Goal: Information Seeking & Learning: Learn about a topic

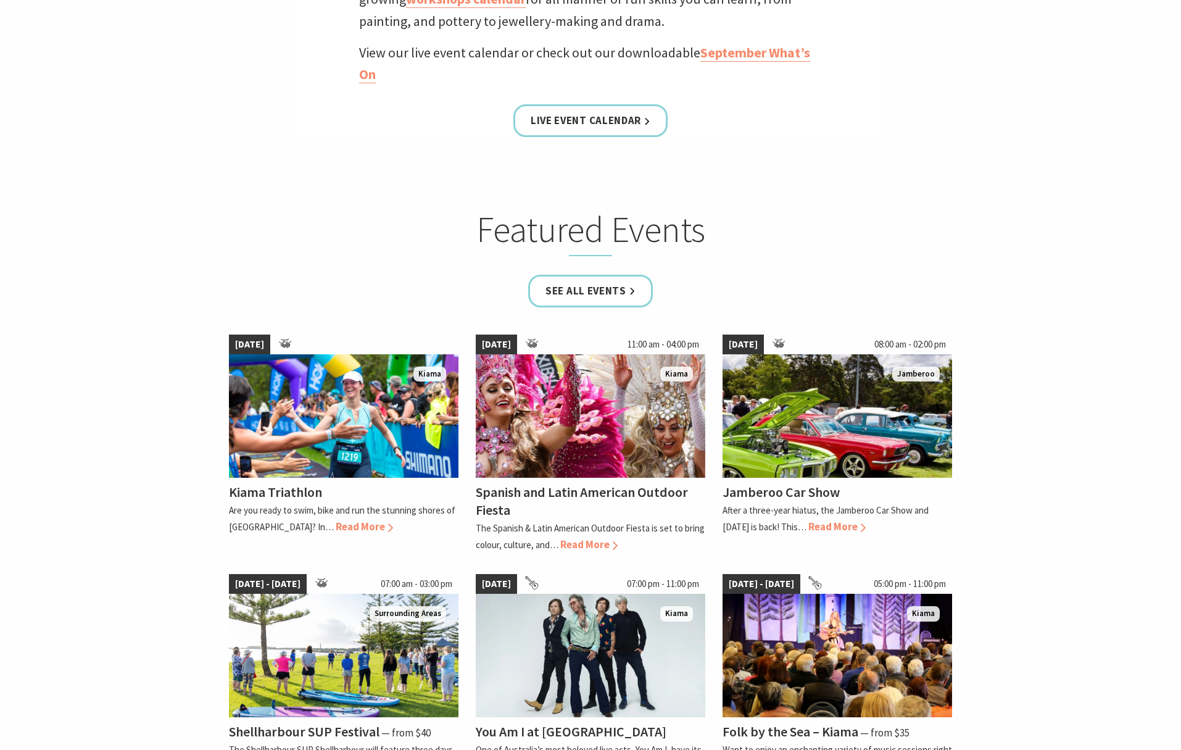
scroll to position [783, 0]
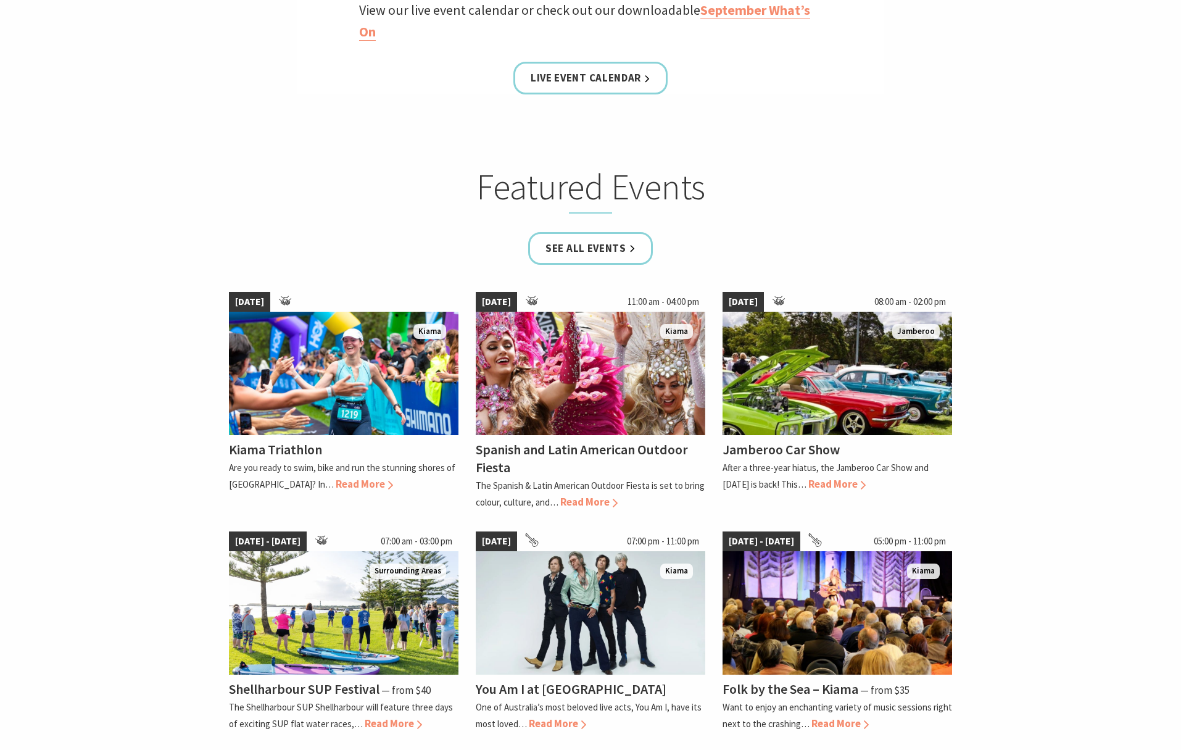
click at [1077, 300] on section "Featured Events See all Events 27 Sep 25 Kiama Kiama Triathlon Are you ready to…" at bounding box center [590, 454] width 1181 height 647
click at [593, 244] on link "See all Events" at bounding box center [590, 248] width 125 height 33
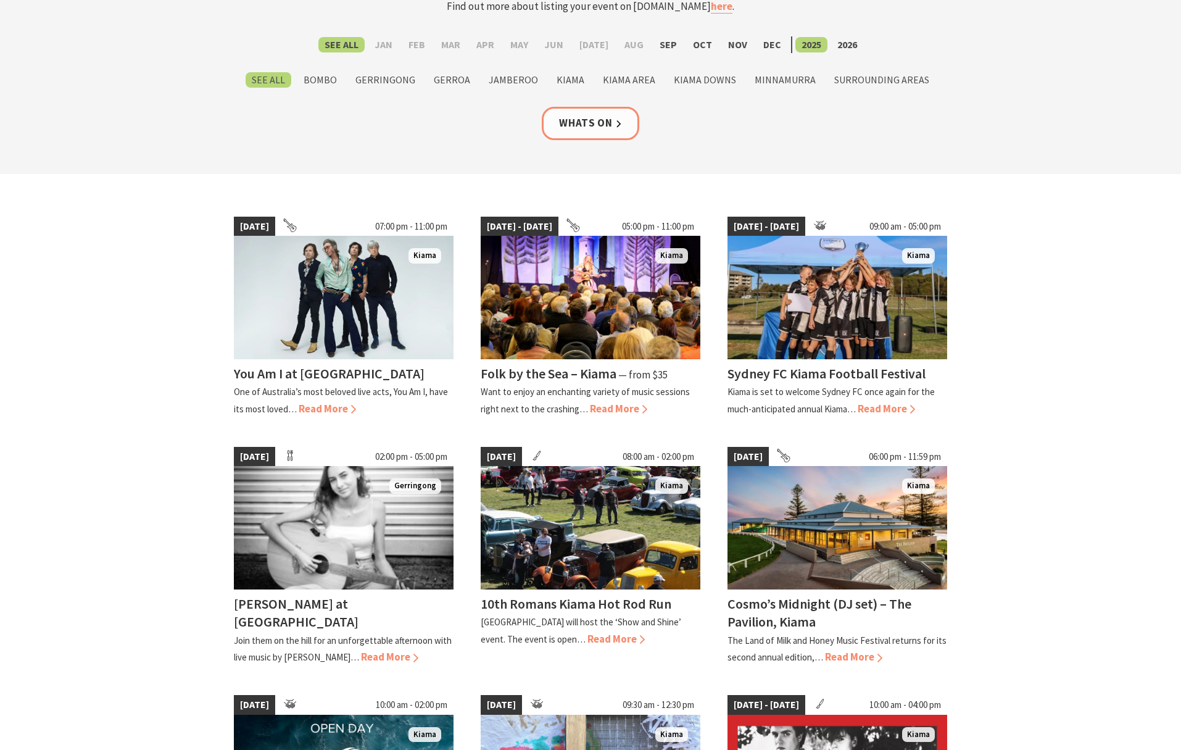
scroll to position [224, 0]
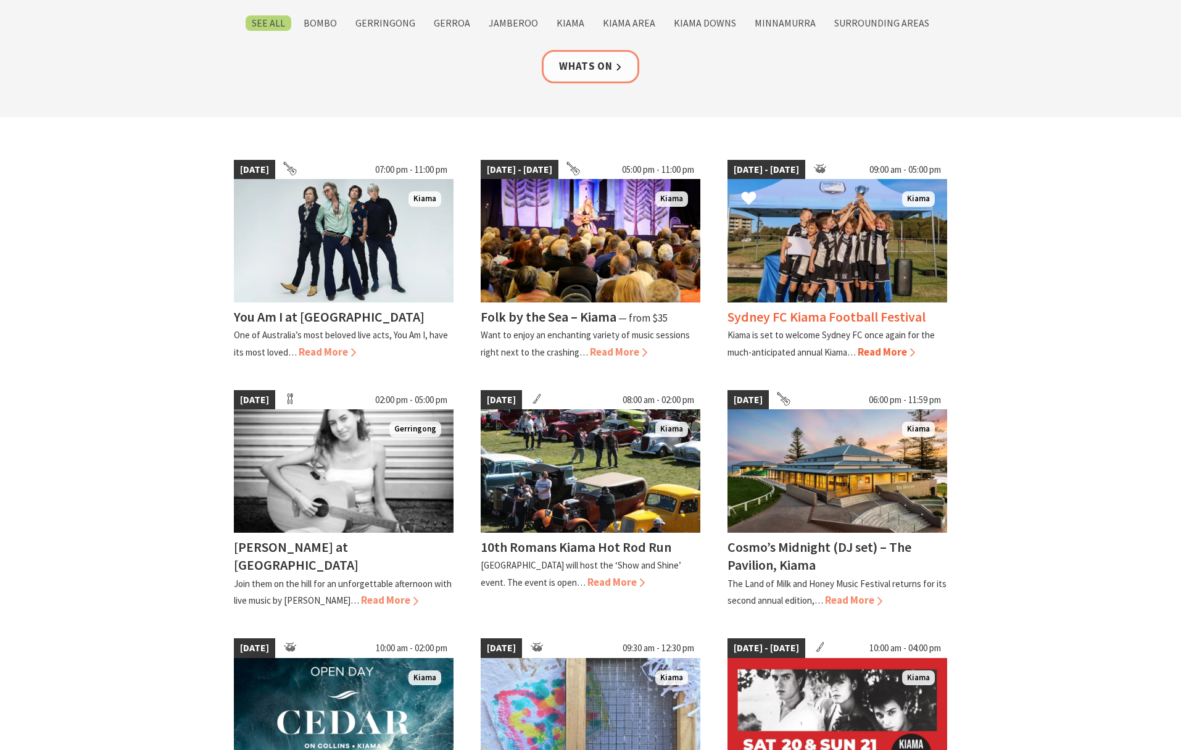
click at [901, 352] on span "Read More" at bounding box center [886, 352] width 57 height 14
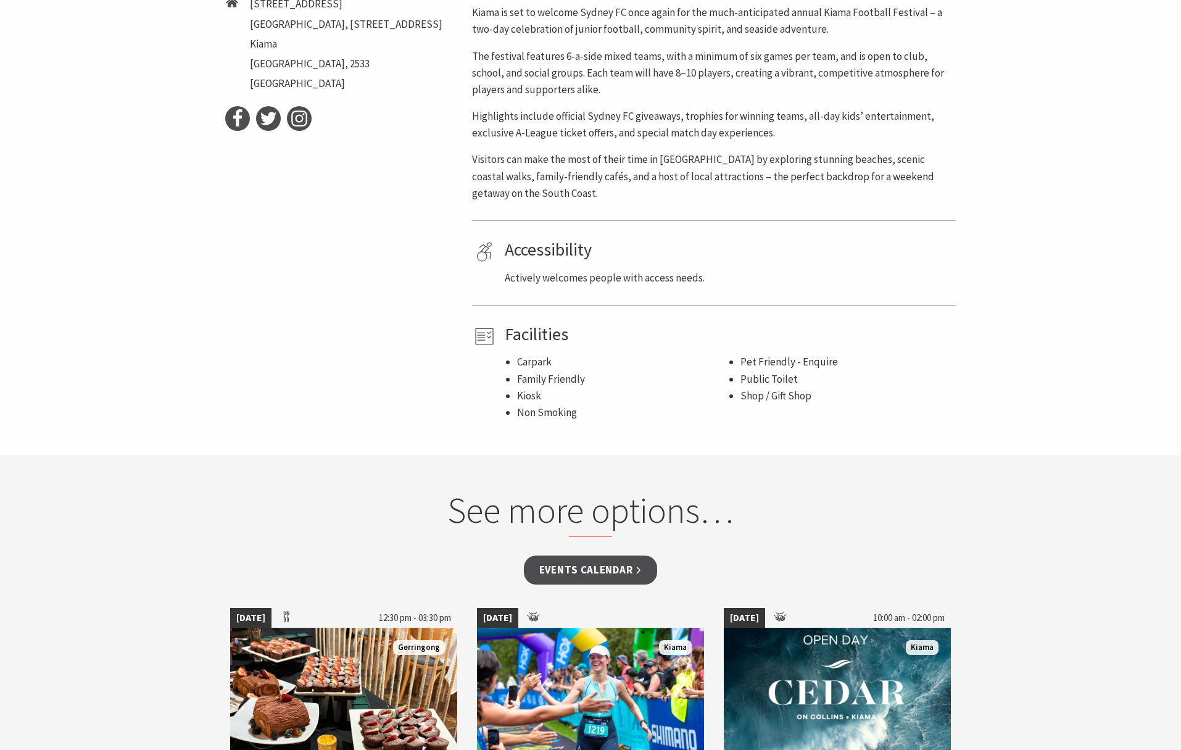
scroll to position [872, 0]
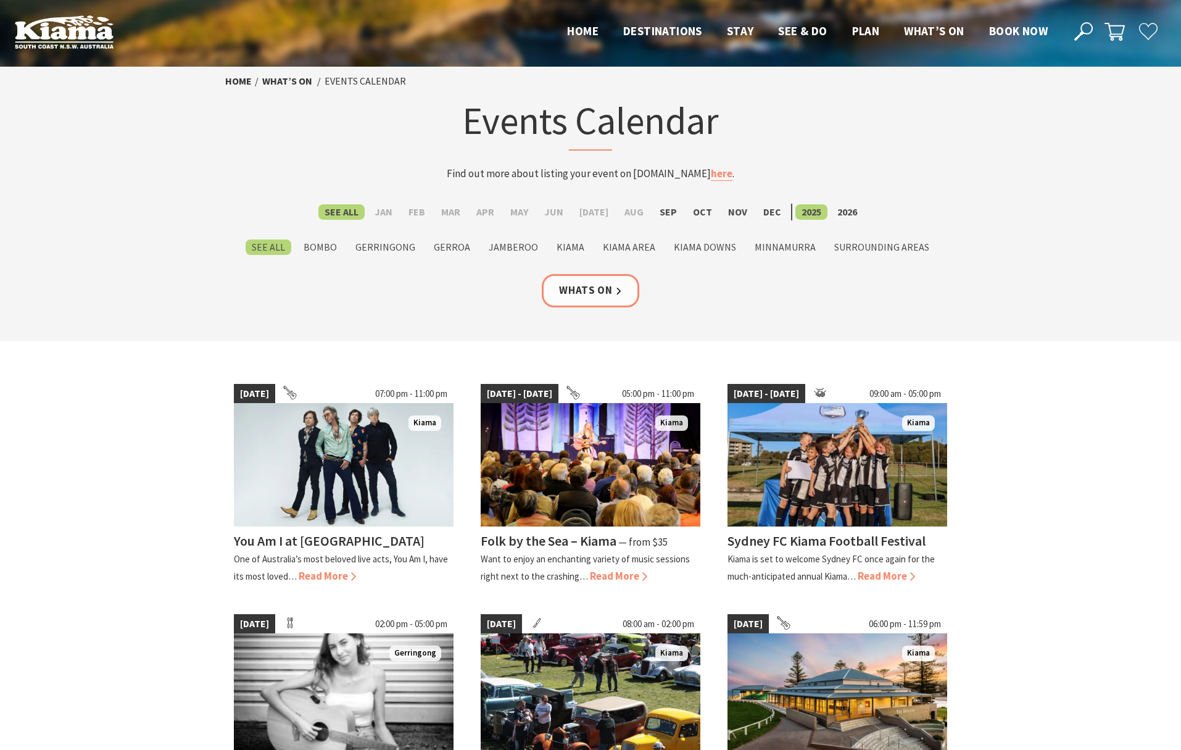
scroll to position [224, 0]
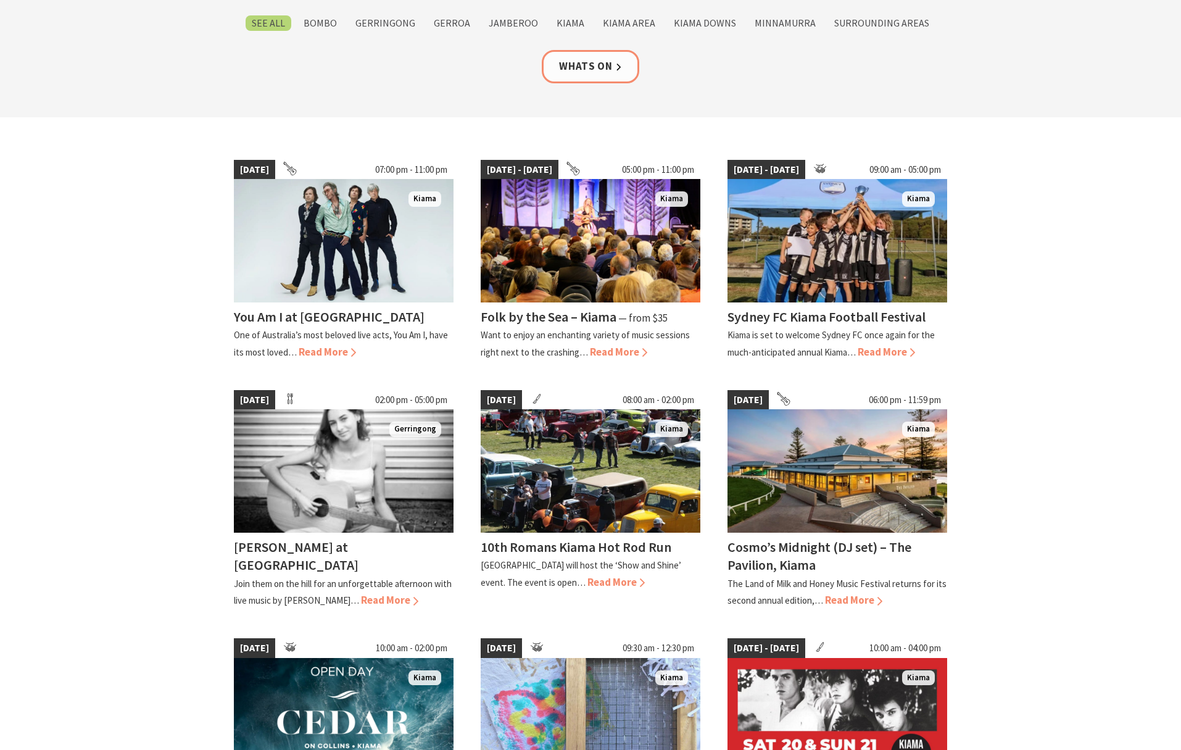
click at [1085, 401] on section "11 Sep 25 07:00 pm - 11:00 pm Kiama You Am I at Kiama One of Australia’s most b…" at bounding box center [590, 685] width 1181 height 1137
click at [1064, 315] on section "11 Sep 25 07:00 pm - 11:00 pm Kiama You Am I at Kiama One of Australia’s most b…" at bounding box center [590, 685] width 1181 height 1137
click at [1033, 381] on section "11 Sep 25 07:00 pm - 11:00 pm Kiama You Am I at Kiama One of Australia’s most b…" at bounding box center [590, 685] width 1181 height 1137
click at [1066, 415] on section "11 Sep 25 07:00 pm - 11:00 pm Kiama You Am I at Kiama One of Australia’s most b…" at bounding box center [590, 685] width 1181 height 1137
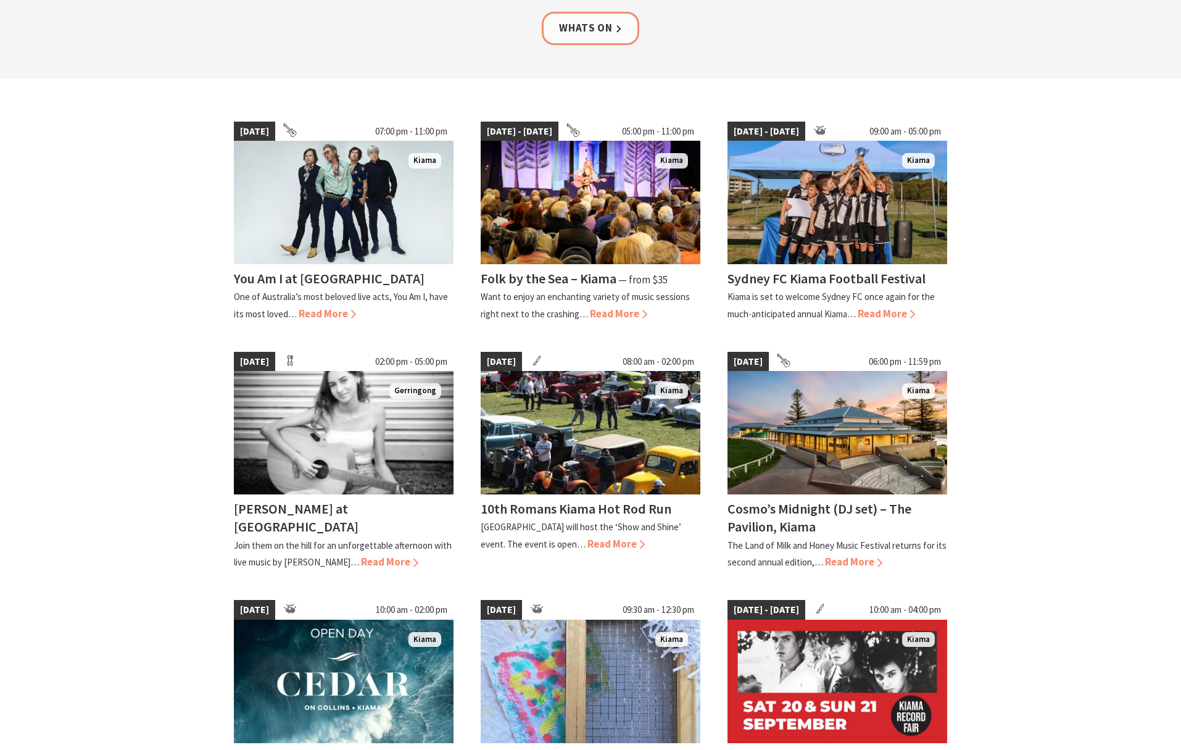
scroll to position [418, 0]
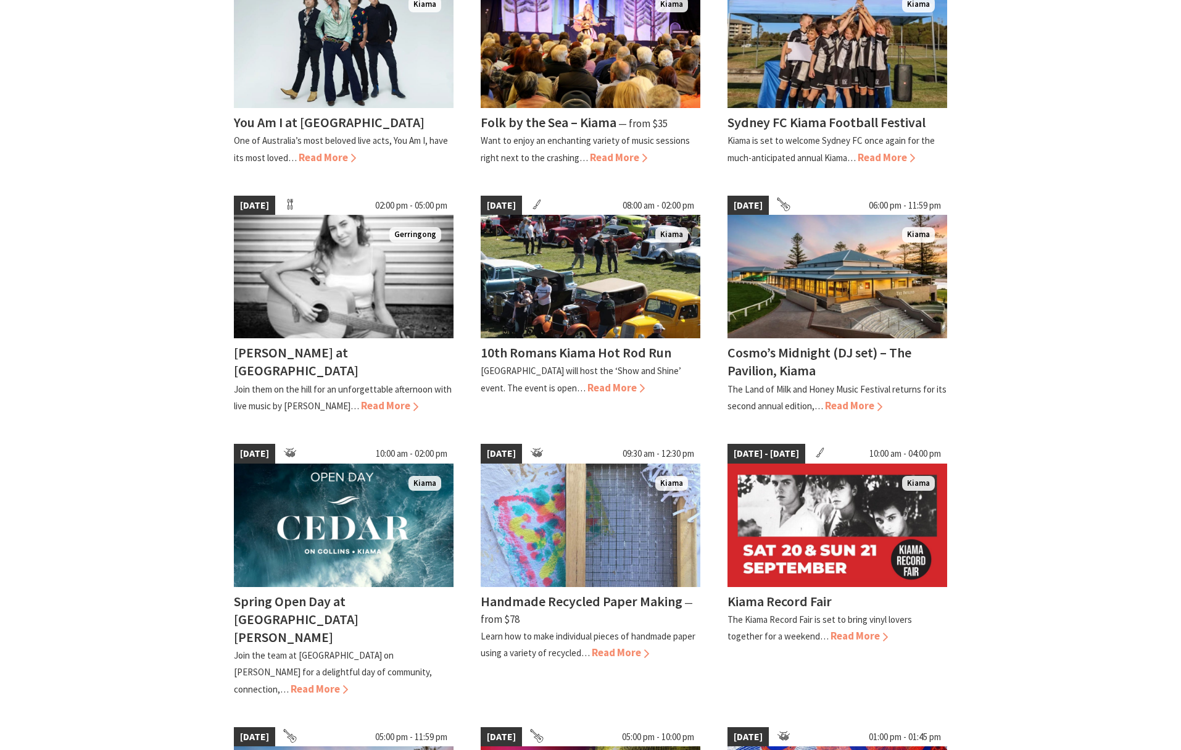
click at [1072, 345] on section "11 Sep 25 07:00 pm - 11:00 pm Kiama You Am I at Kiama One of Australia’s most b…" at bounding box center [590, 491] width 1181 height 1137
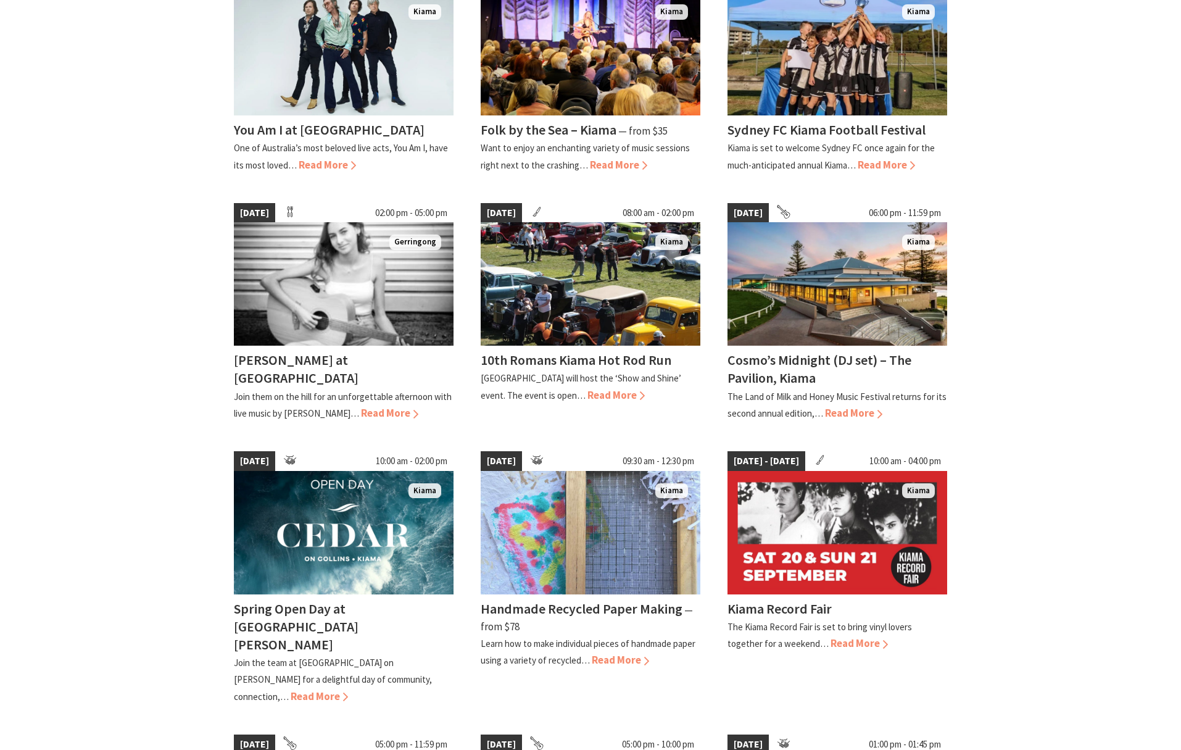
scroll to position [256, 0]
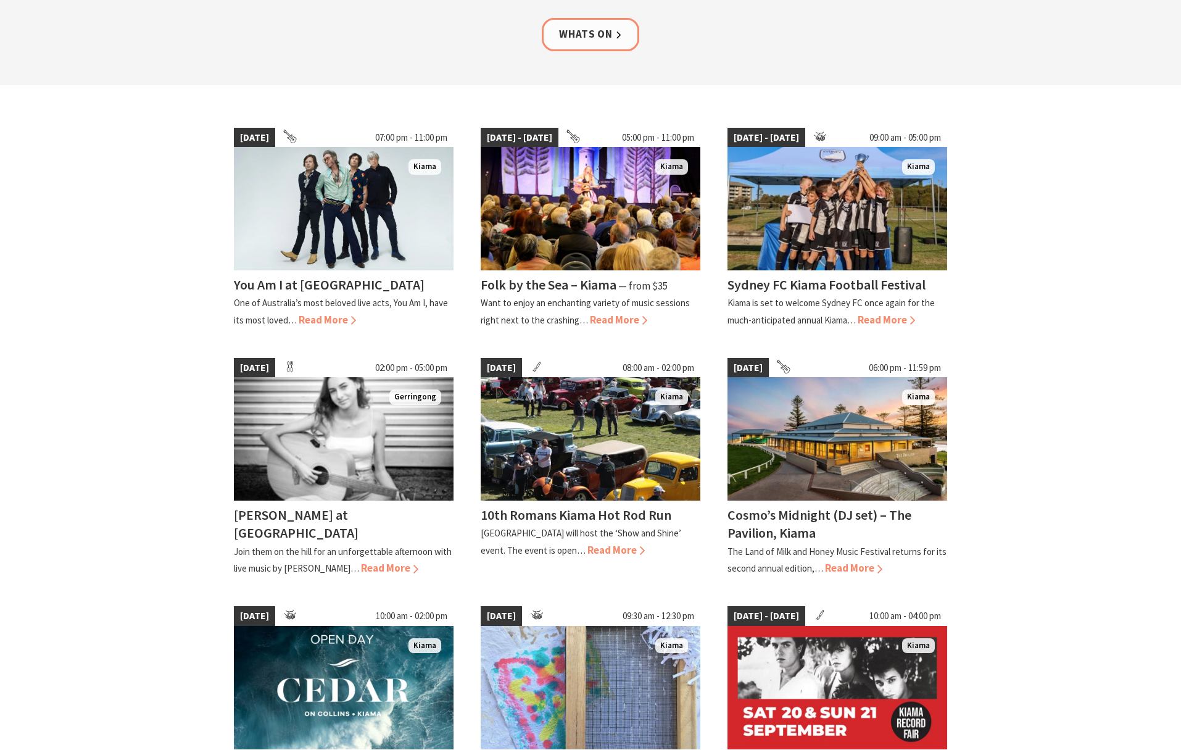
click at [1084, 287] on section "11 Sep 25 07:00 pm - 11:00 pm Kiama You Am I at Kiama One of Australia’s most b…" at bounding box center [590, 653] width 1181 height 1137
click at [549, 513] on h4 "10th Romans Kiama Hot Rod Run" at bounding box center [576, 514] width 191 height 17
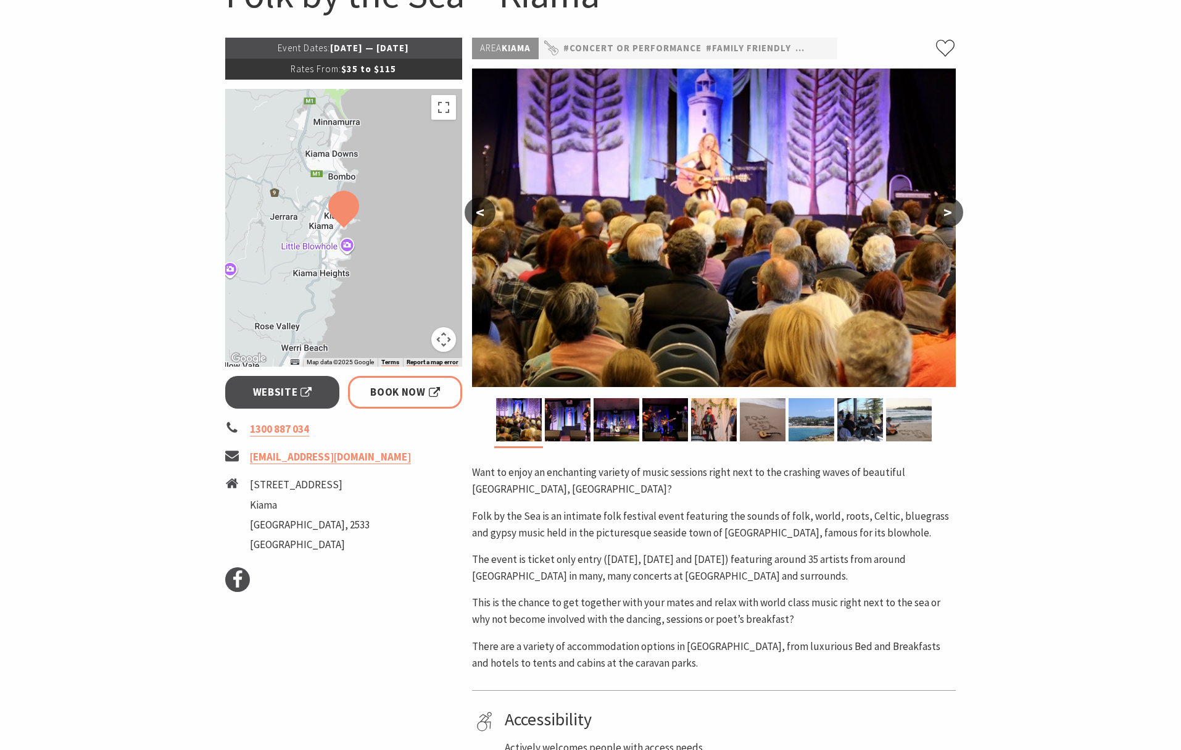
scroll to position [93, 0]
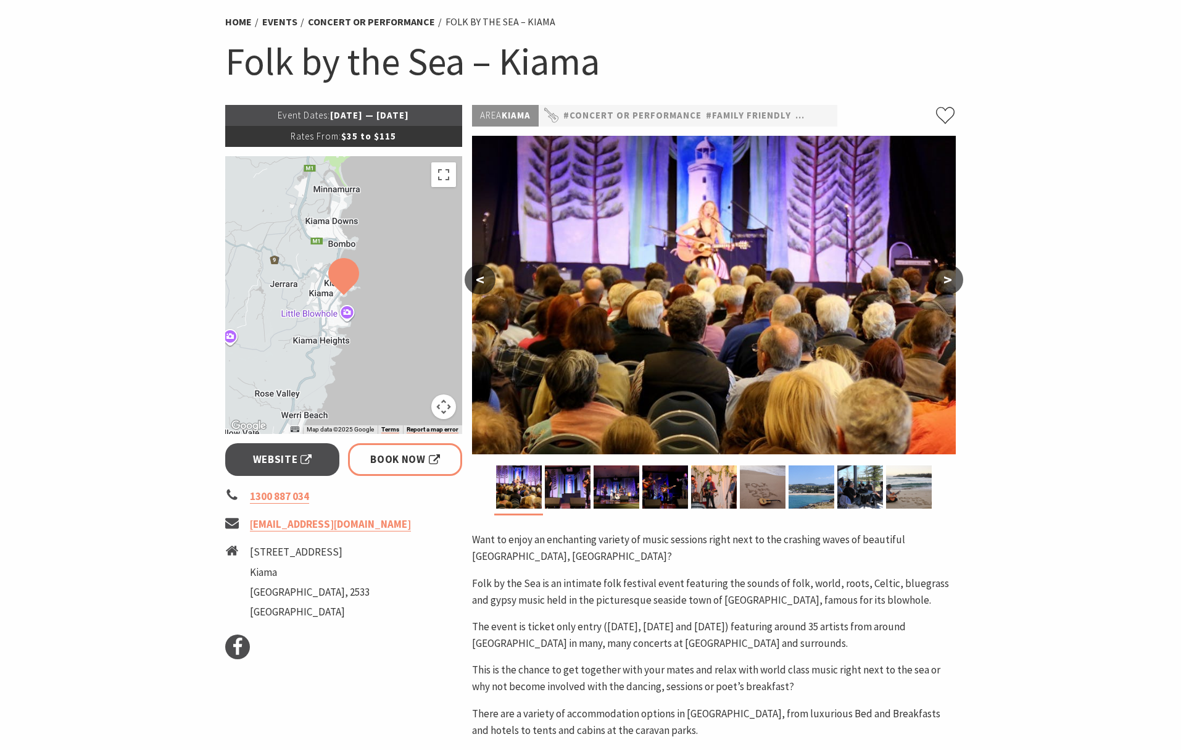
click at [949, 279] on button ">" at bounding box center [947, 280] width 31 height 30
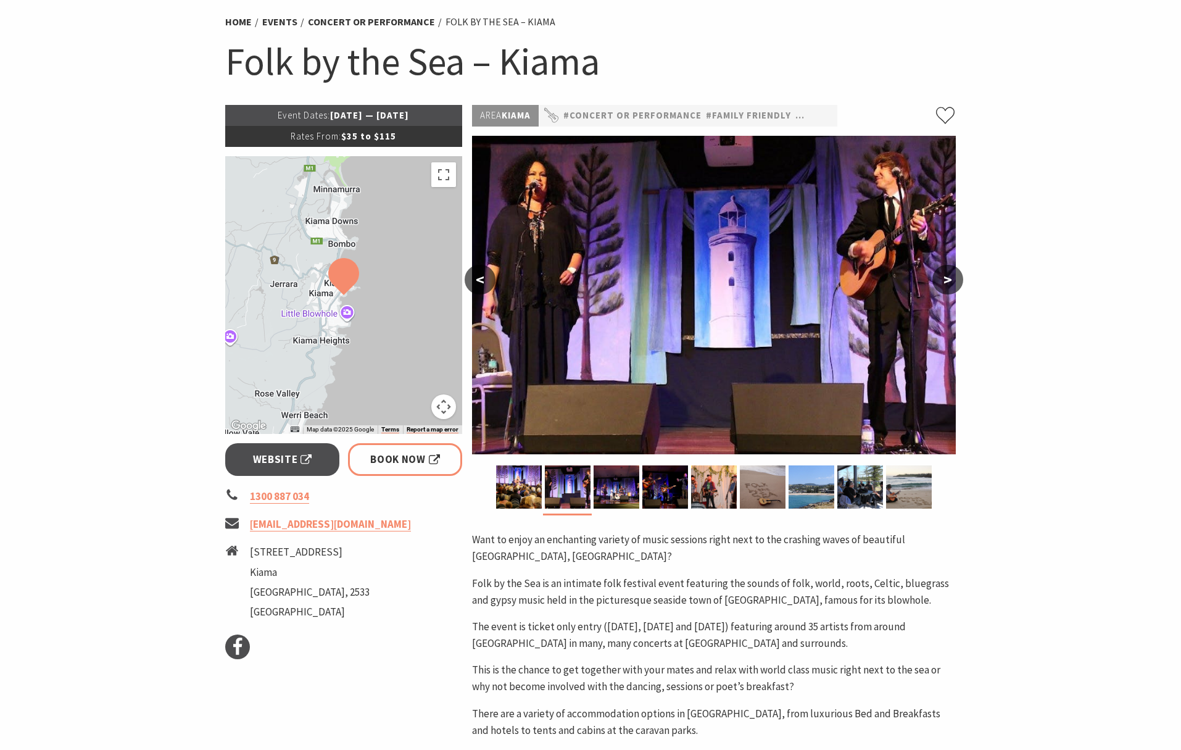
click at [948, 275] on button ">" at bounding box center [947, 280] width 31 height 30
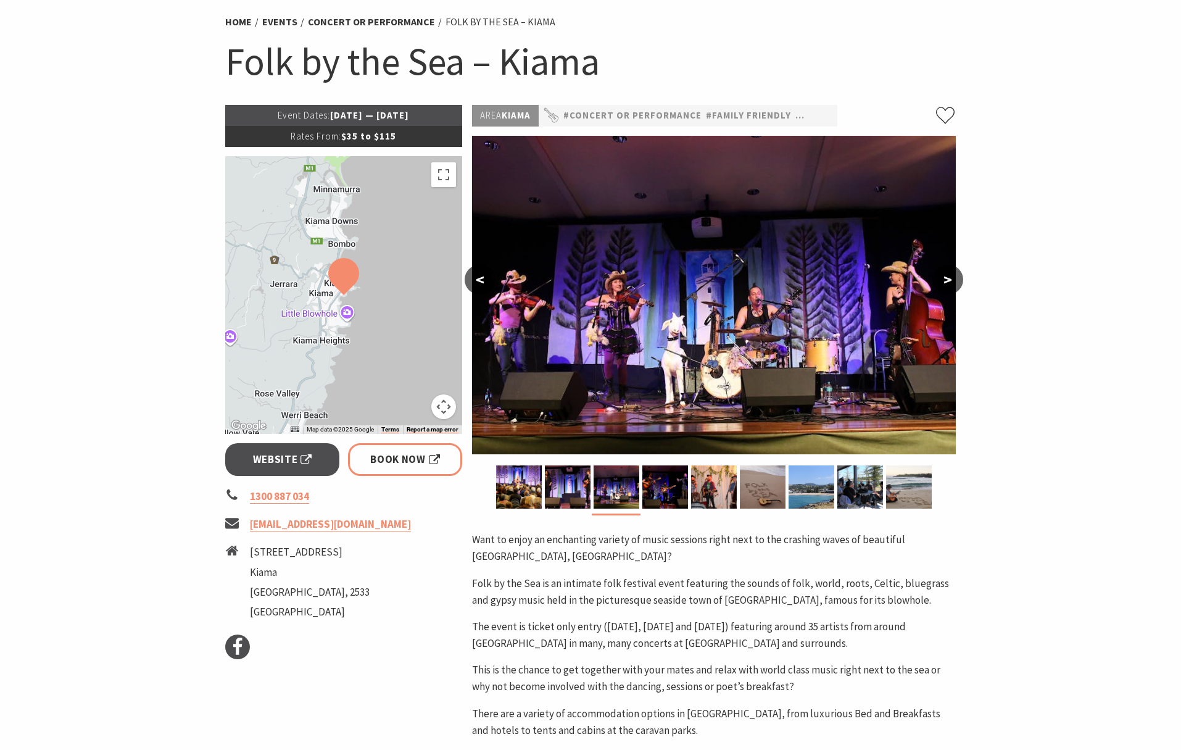
click at [948, 276] on button ">" at bounding box center [947, 280] width 31 height 30
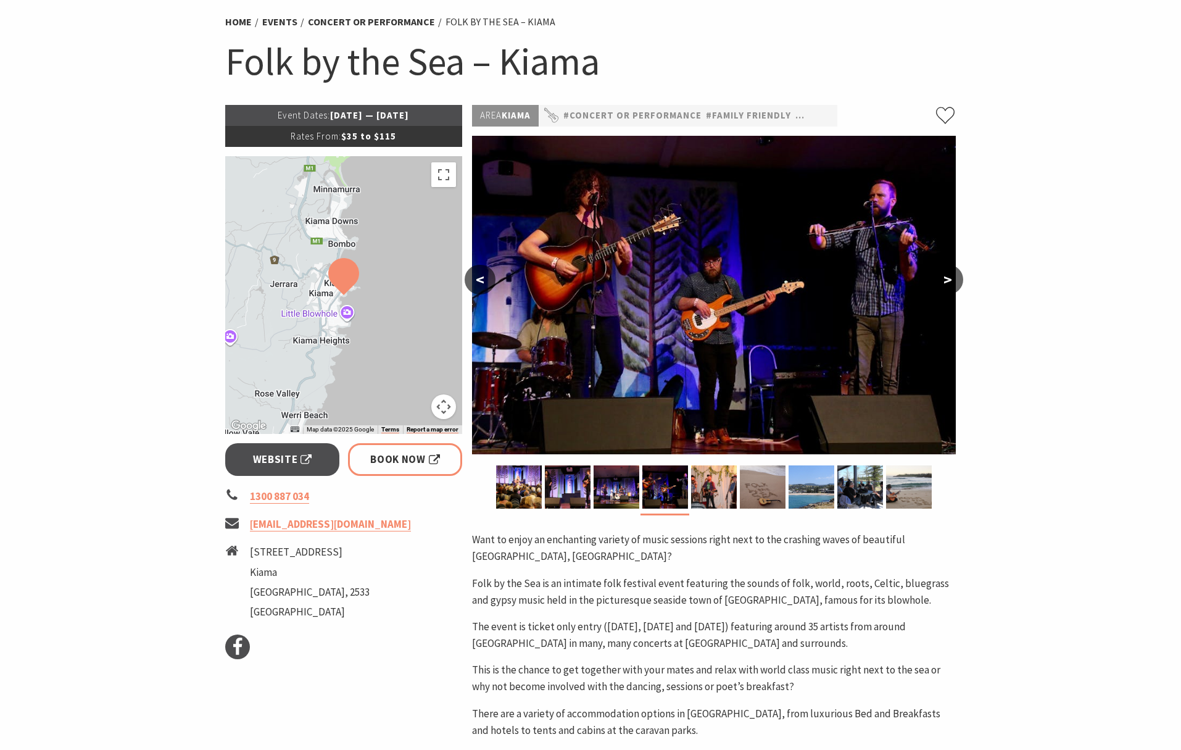
click at [948, 276] on button ">" at bounding box center [947, 280] width 31 height 30
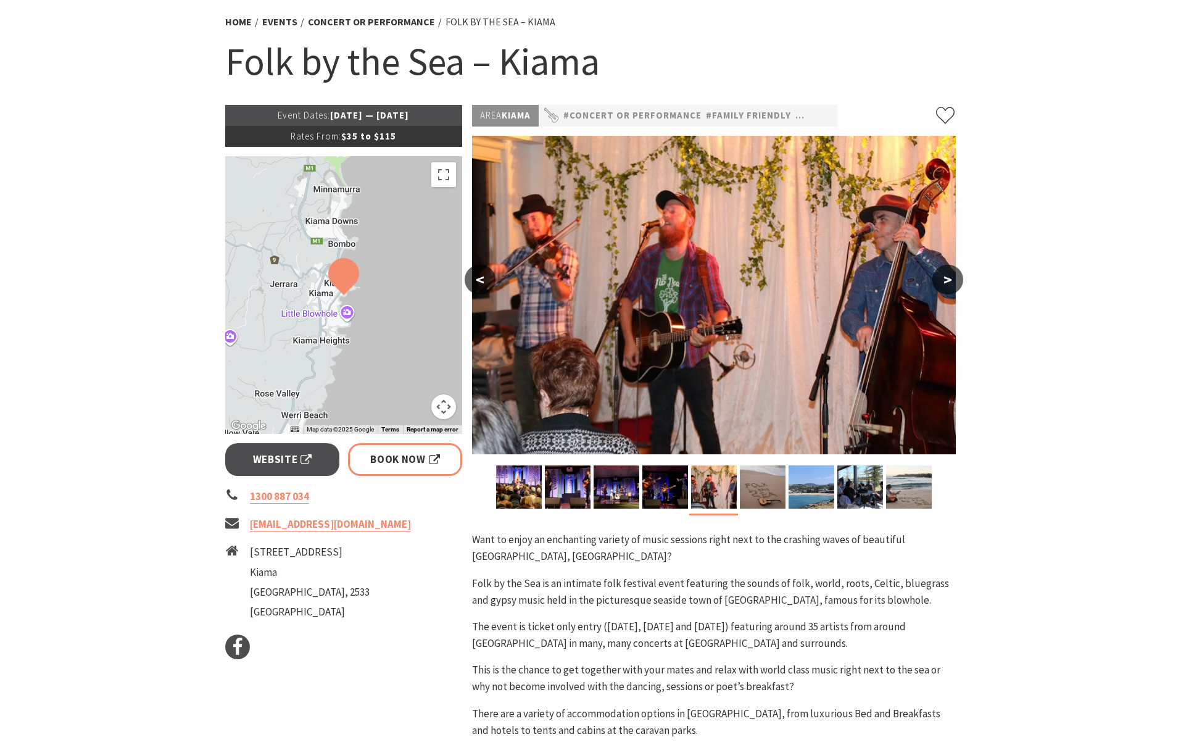
click at [950, 277] on button ">" at bounding box center [947, 280] width 31 height 30
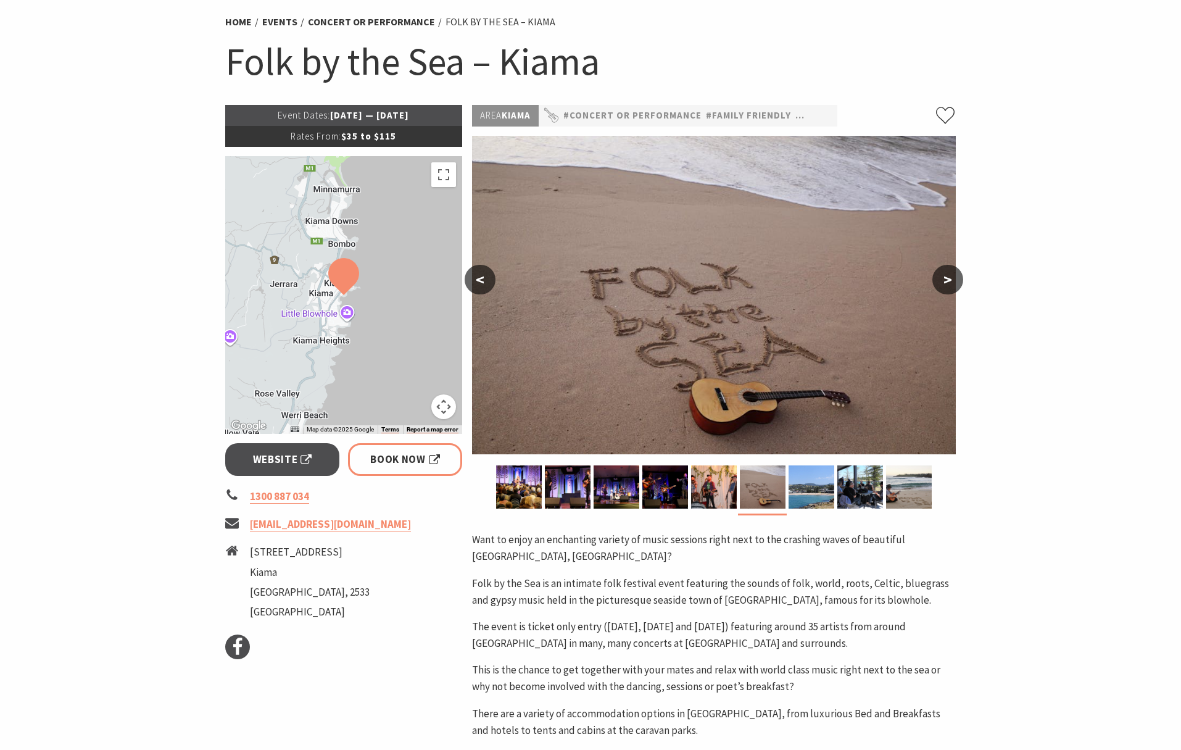
click at [950, 277] on button ">" at bounding box center [947, 280] width 31 height 30
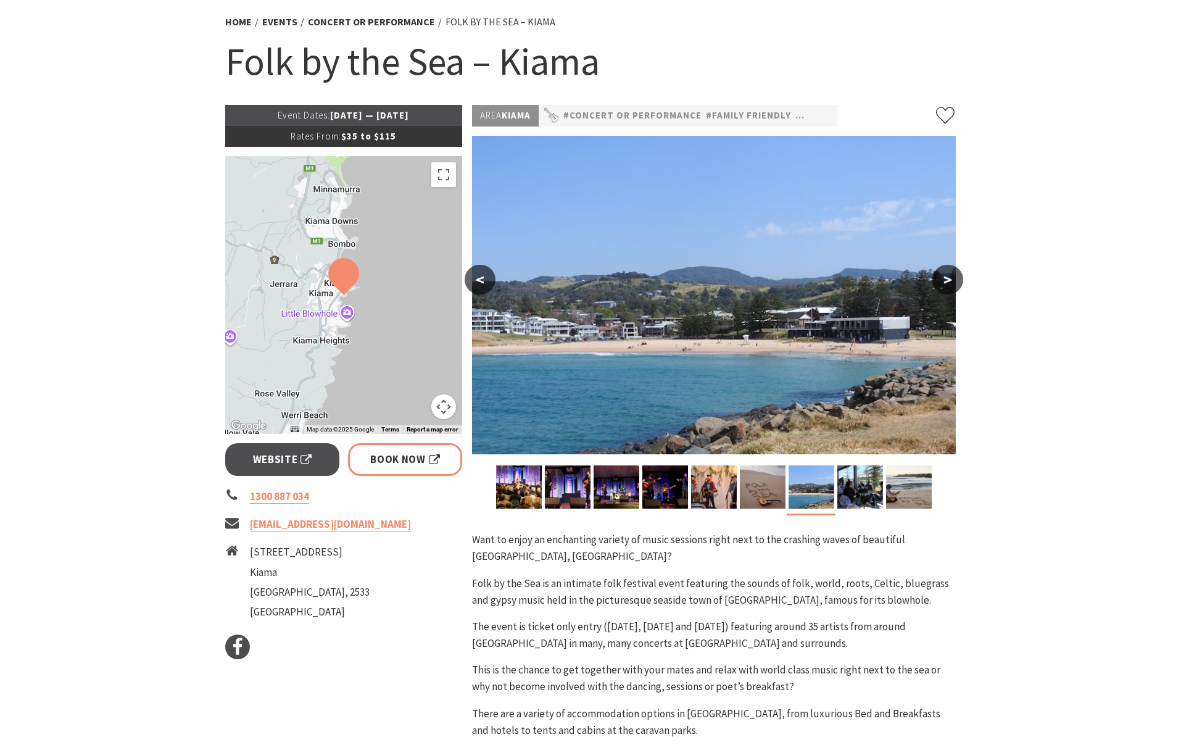
click at [950, 277] on button ">" at bounding box center [947, 280] width 31 height 30
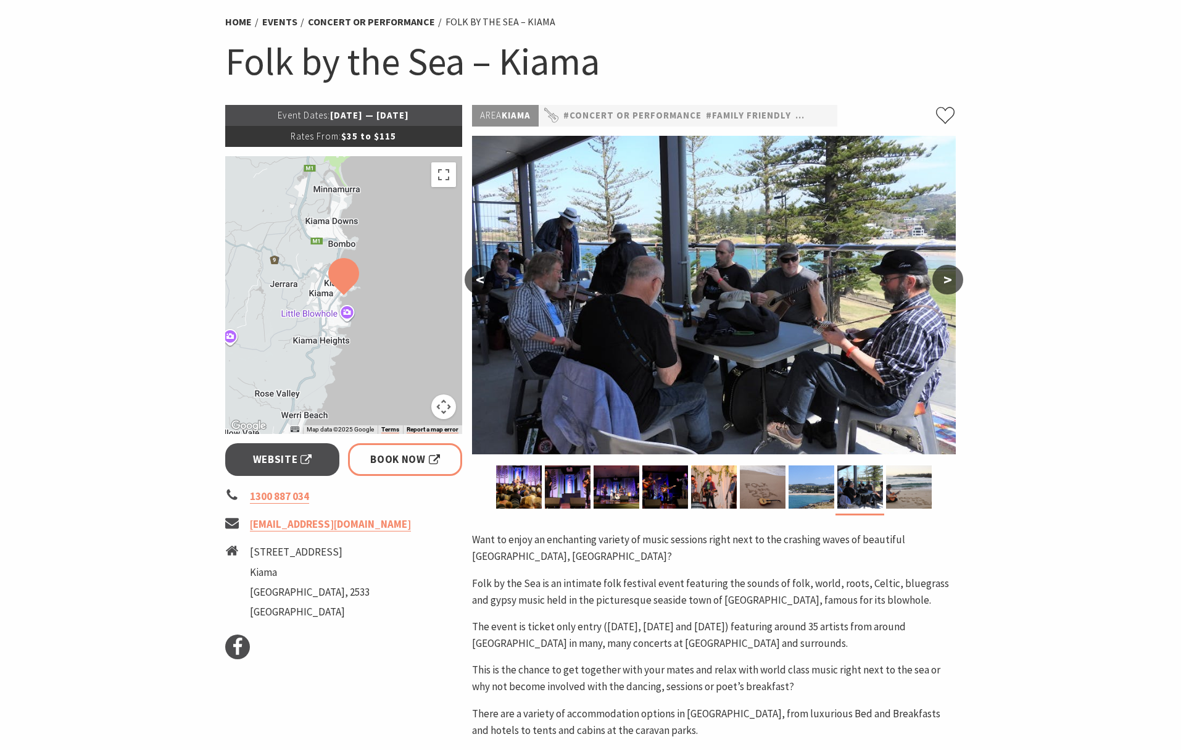
click at [950, 277] on button ">" at bounding box center [947, 280] width 31 height 30
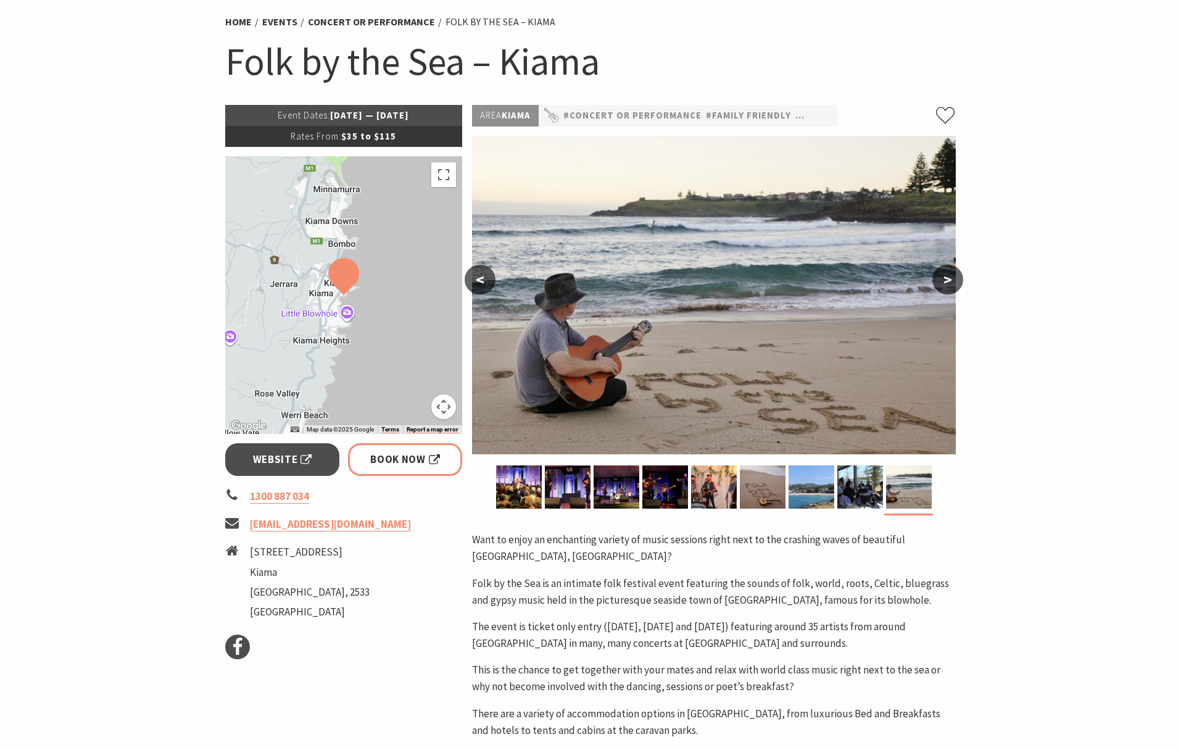
click at [1064, 273] on section "Home Events Concert or Performance Folk by the Sea – Kiama Folk by the Sea – Ki…" at bounding box center [590, 490] width 1181 height 1035
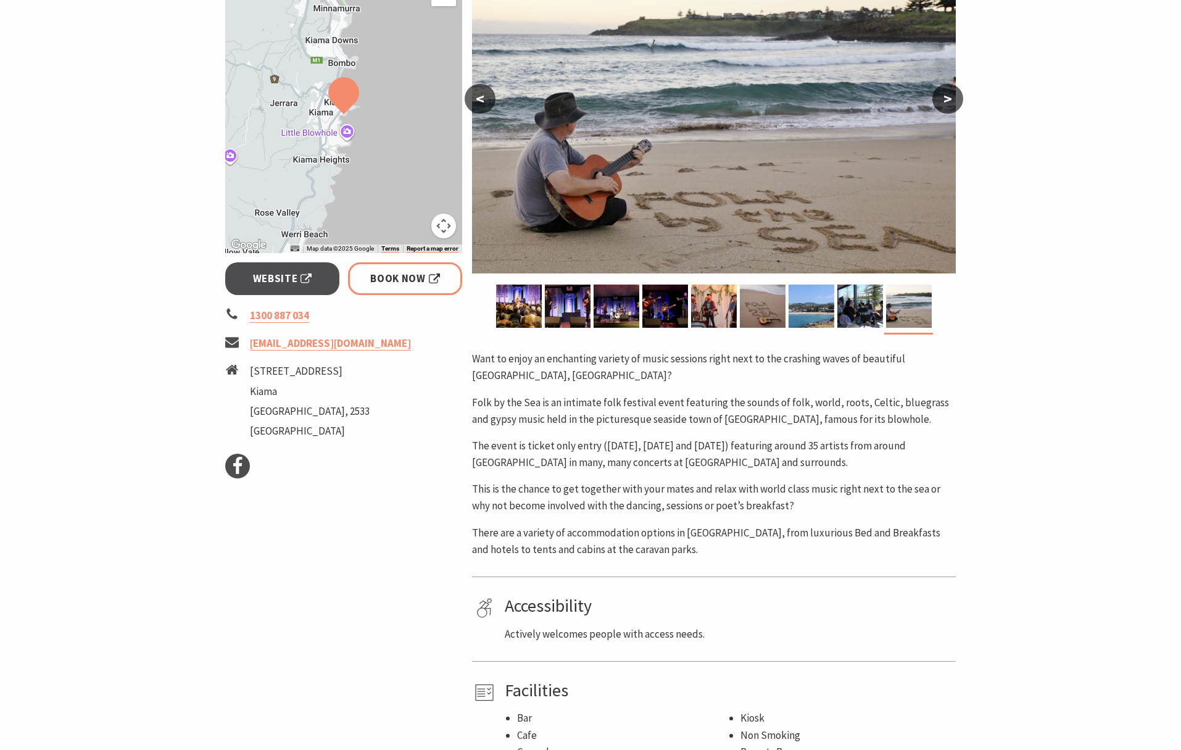
scroll to position [264, 0]
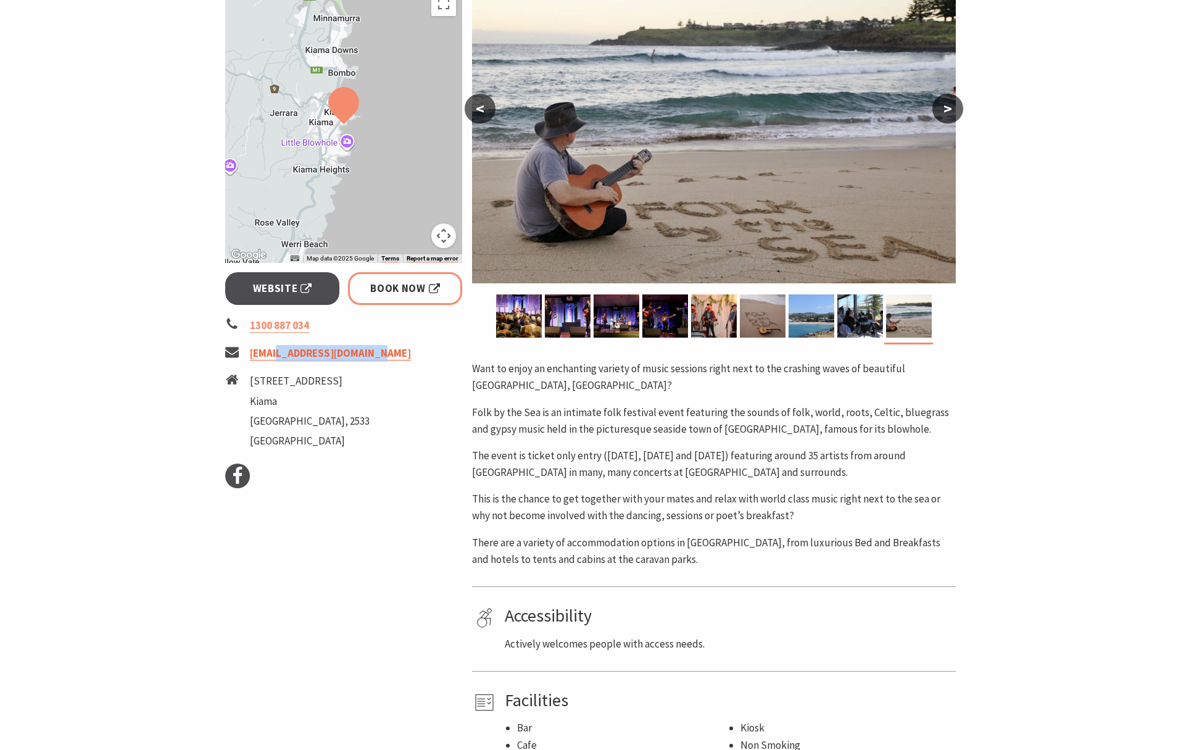
drag, startPoint x: 376, startPoint y: 352, endPoint x: 278, endPoint y: 350, distance: 97.5
click at [278, 350] on li "info@folkbythesea.com.au" at bounding box center [343, 353] width 237 height 17
copy link "folkbythesea.com.au"
click at [1039, 376] on section "Home Events Concert or Performance Folk by the Sea – Kiama Folk by the Sea – Ki…" at bounding box center [590, 320] width 1181 height 1035
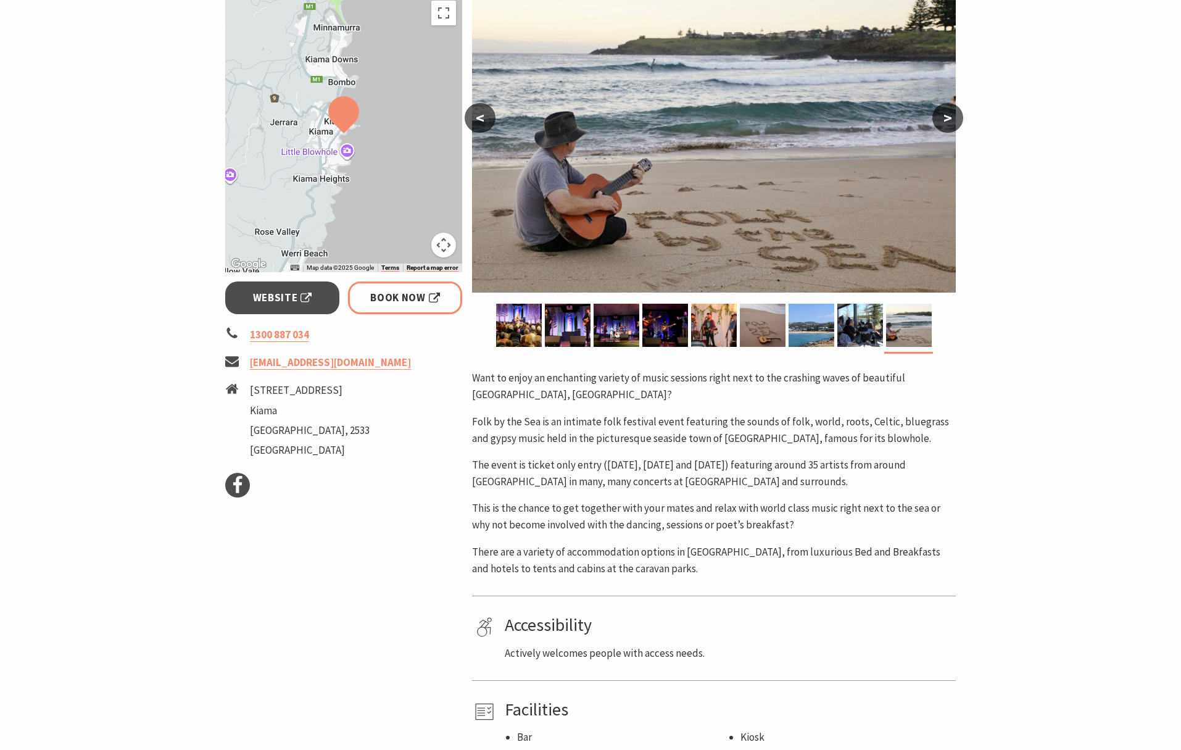
scroll to position [162, 0]
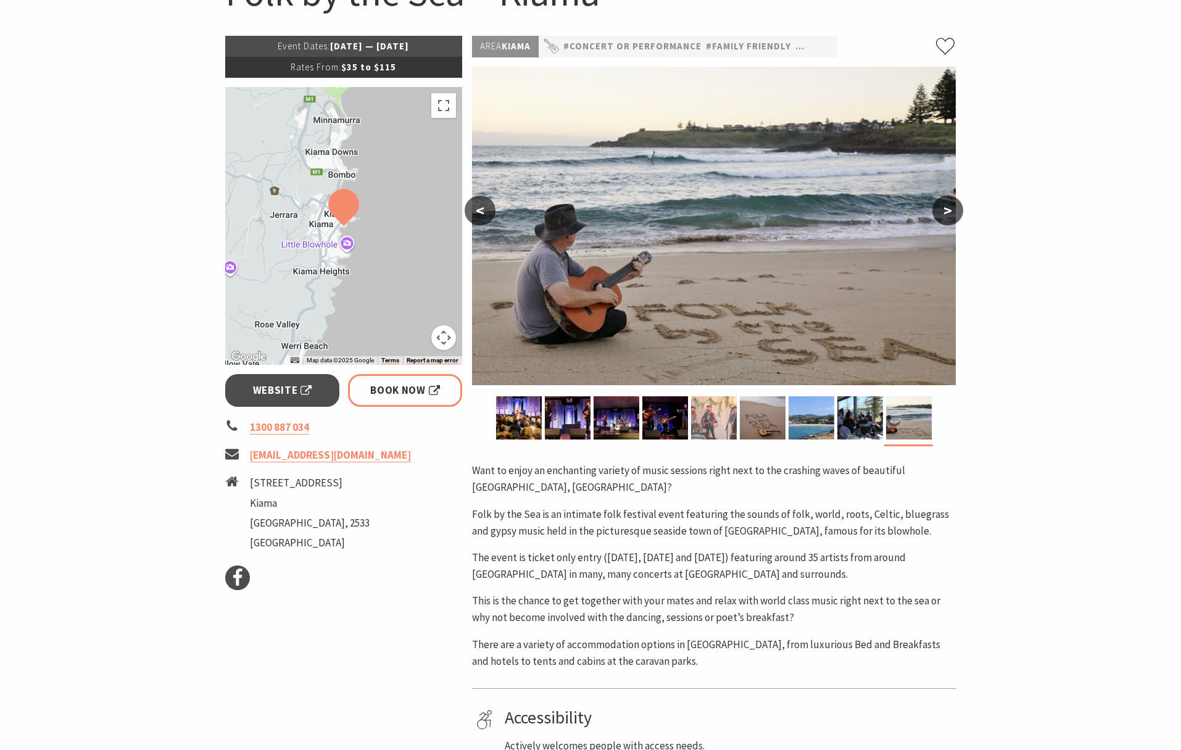
click at [714, 426] on img at bounding box center [714, 417] width 46 height 43
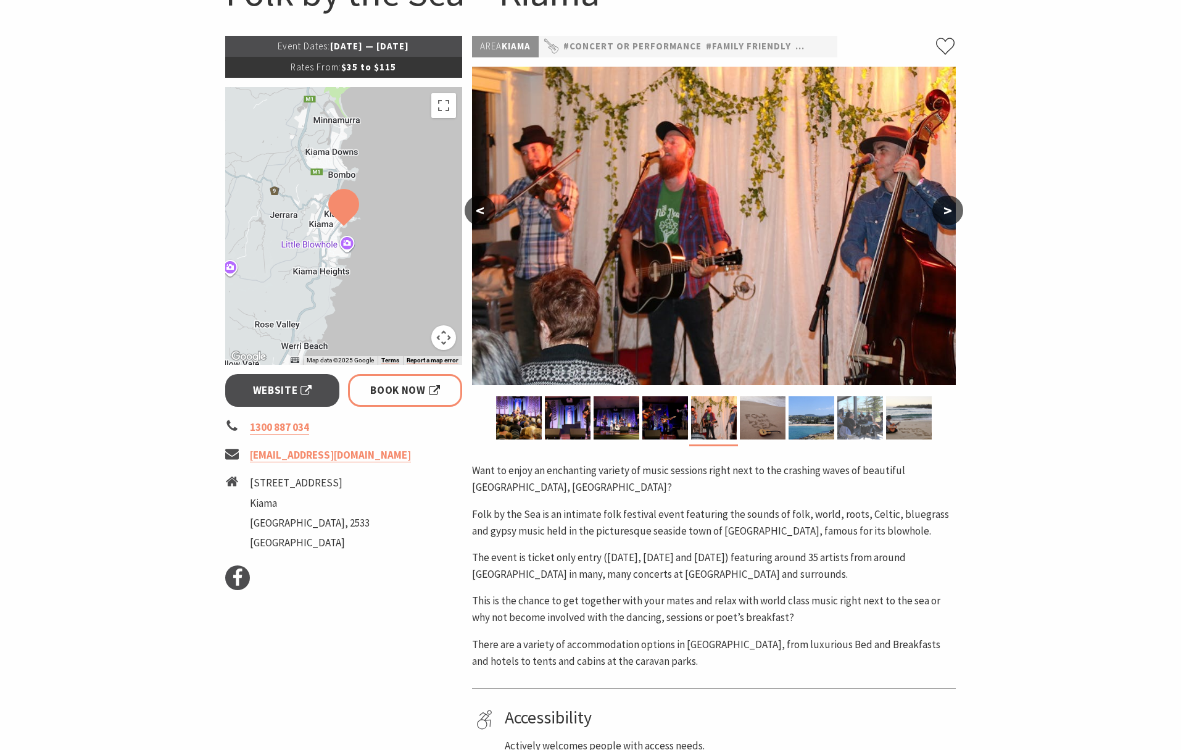
click at [850, 423] on img at bounding box center [860, 417] width 46 height 43
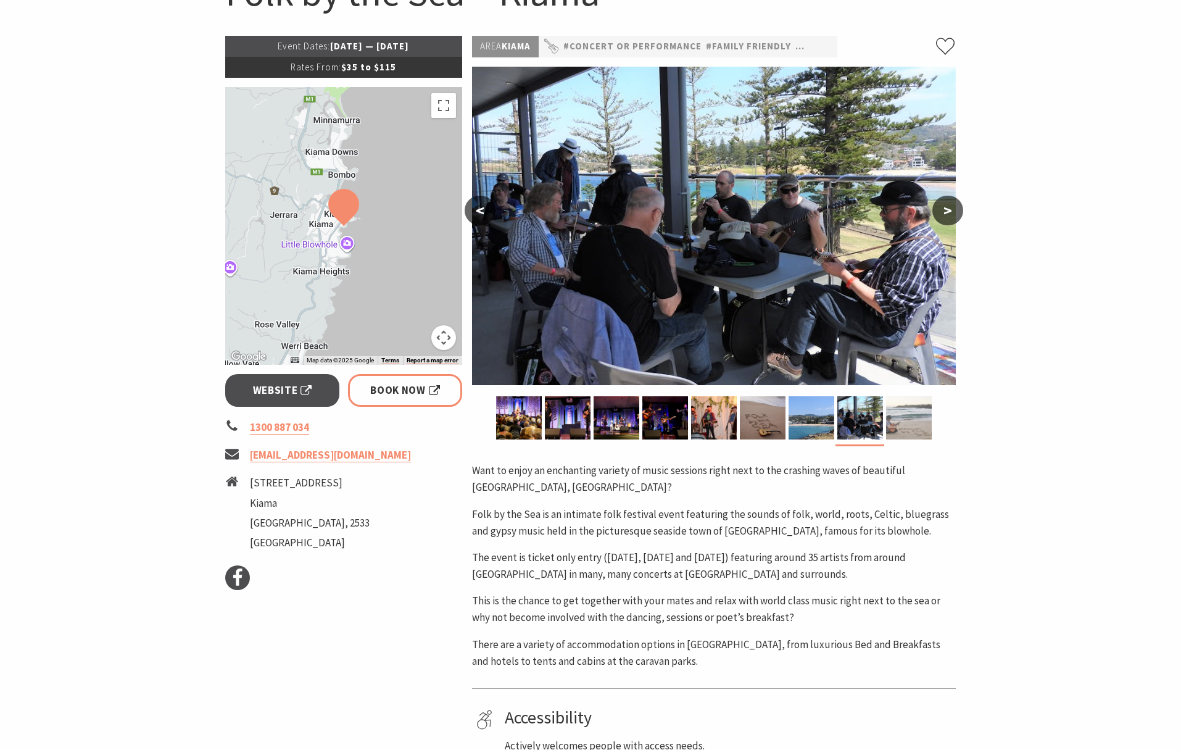
click at [924, 424] on img at bounding box center [909, 417] width 46 height 43
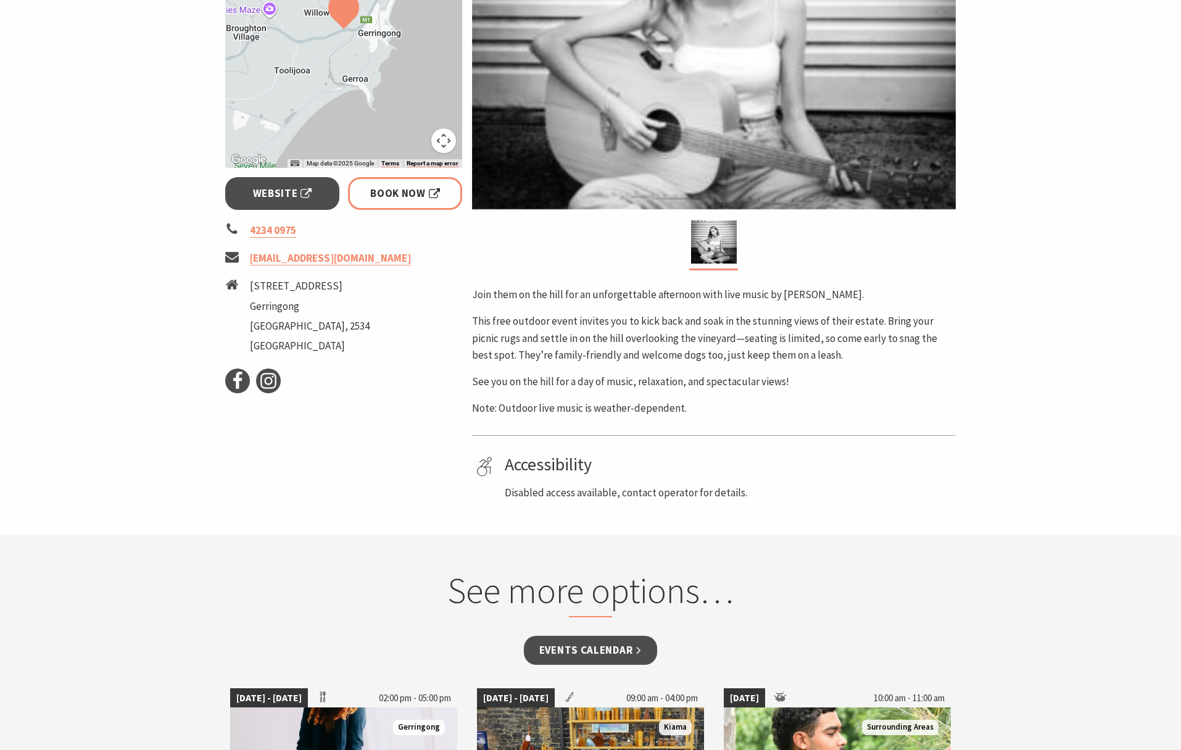
scroll to position [291, 0]
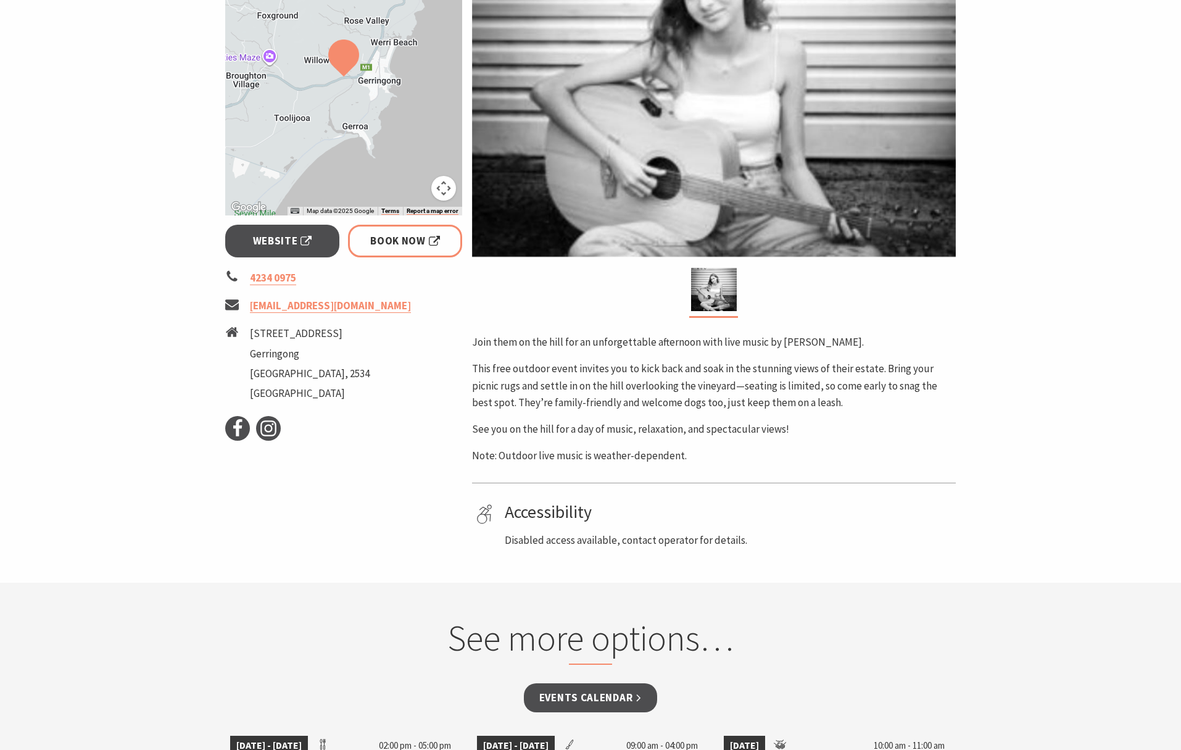
click at [1038, 381] on section "Home Events Food & Wine Tayah Larsen at Crooked River Estate Tayah Larsen at Cr…" at bounding box center [590, 179] width 1181 height 806
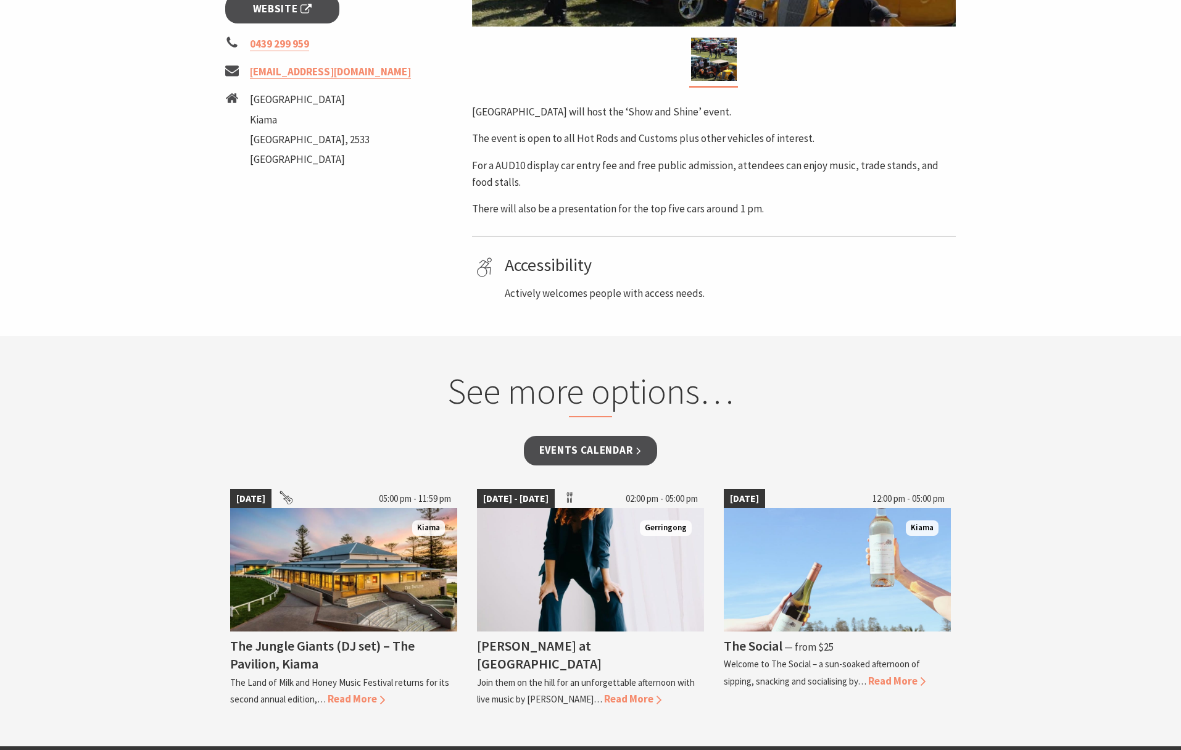
scroll to position [521, 0]
drag, startPoint x: 473, startPoint y: 112, endPoint x: 560, endPoint y: 107, distance: 87.1
click at [560, 107] on p "[GEOGRAPHIC_DATA] will host the ‘Show and Shine’ event." at bounding box center [714, 111] width 484 height 17
copy p "Black Beach Reserve"
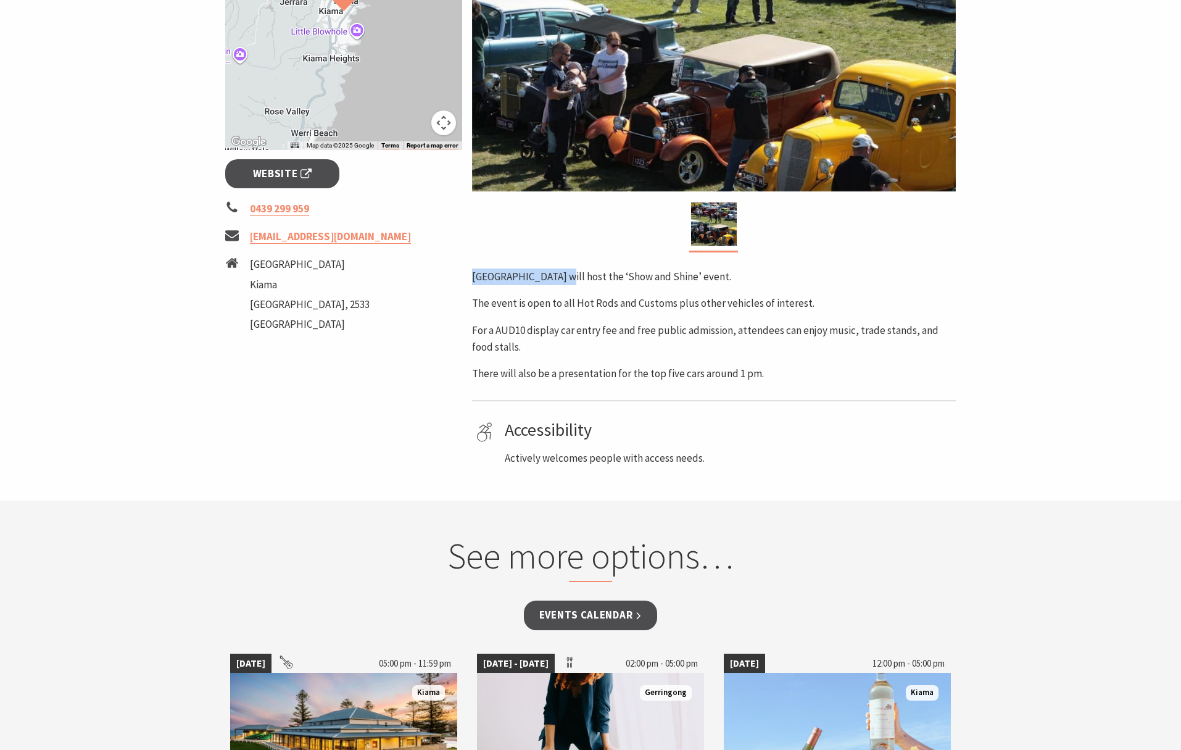
scroll to position [104, 0]
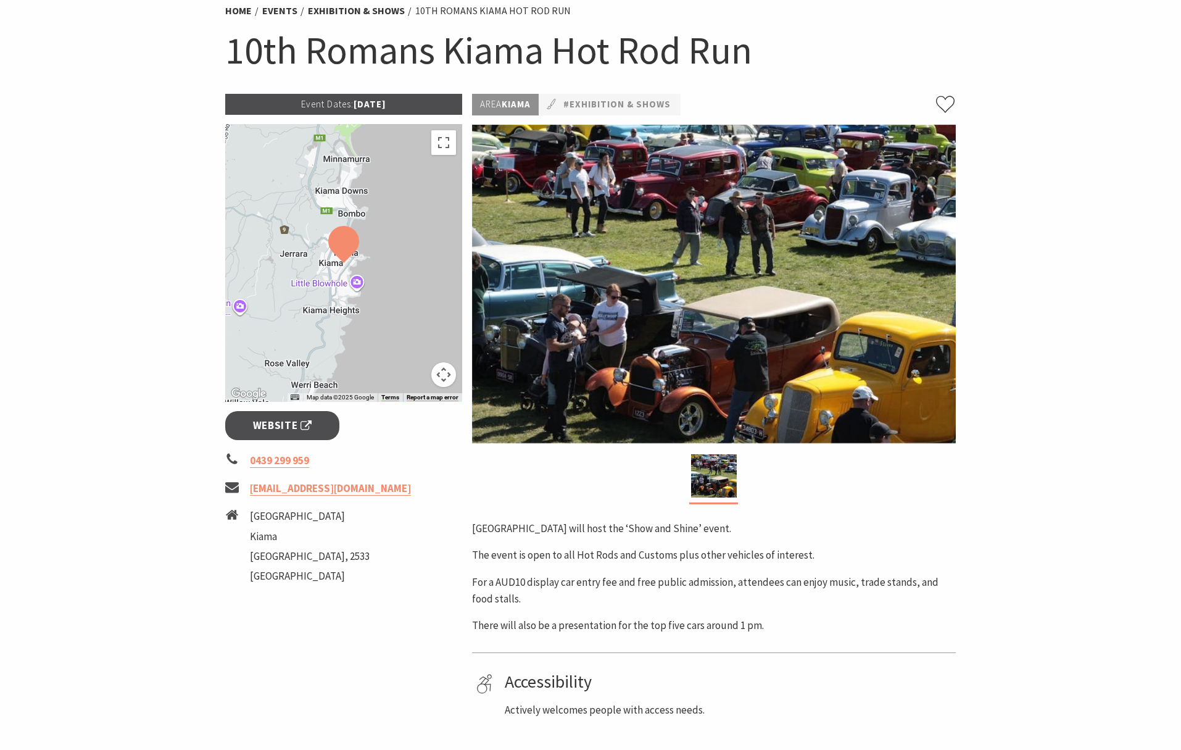
click at [1051, 320] on section "Home Events Exhibition & Shows 10th Romans Kiama Hot Rod Run 10th Romans Kiama …" at bounding box center [590, 357] width 1181 height 790
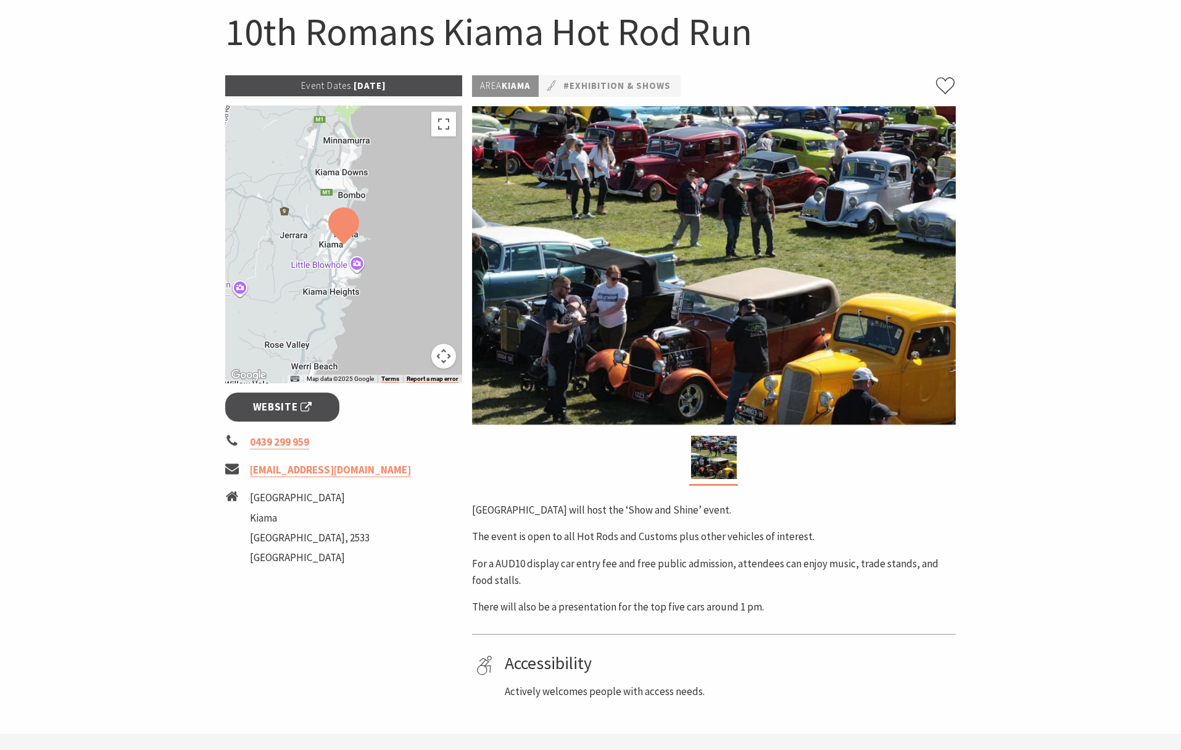
scroll to position [123, 0]
click at [1036, 474] on section "Home Events Exhibition & Shows 10th Romans Kiama Hot Rod Run 10th Romans Kiama …" at bounding box center [590, 338] width 1181 height 790
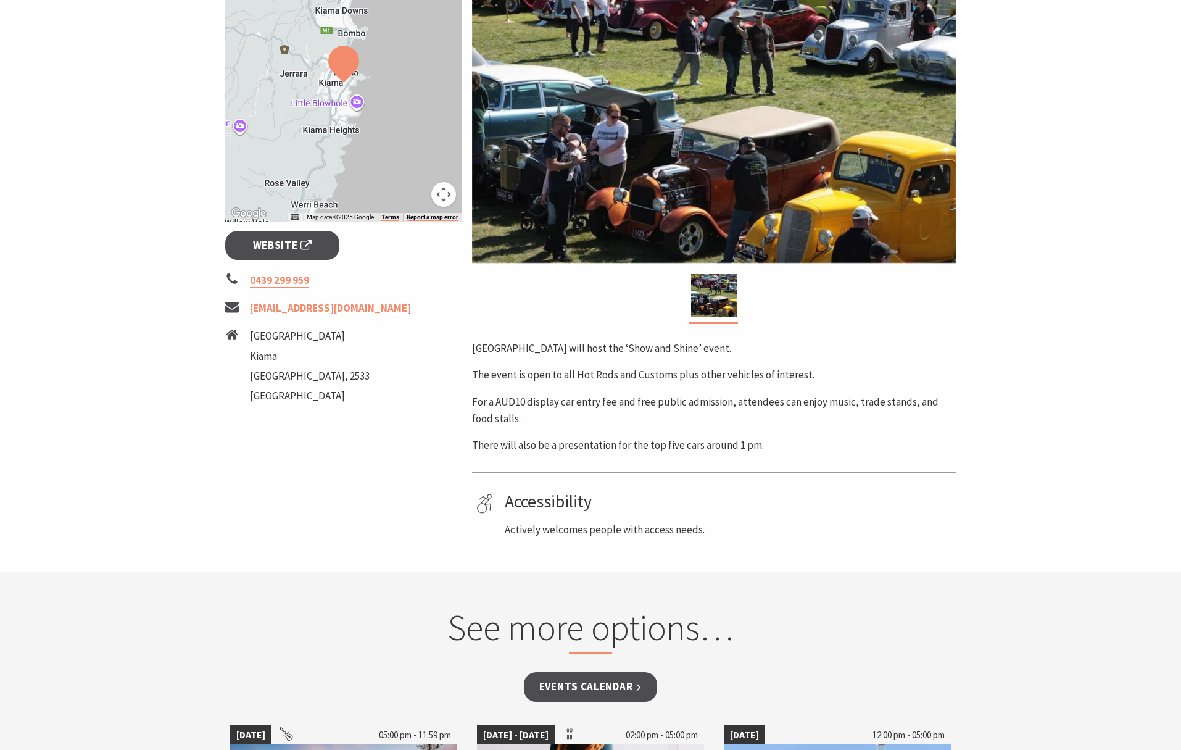
scroll to position [381, 0]
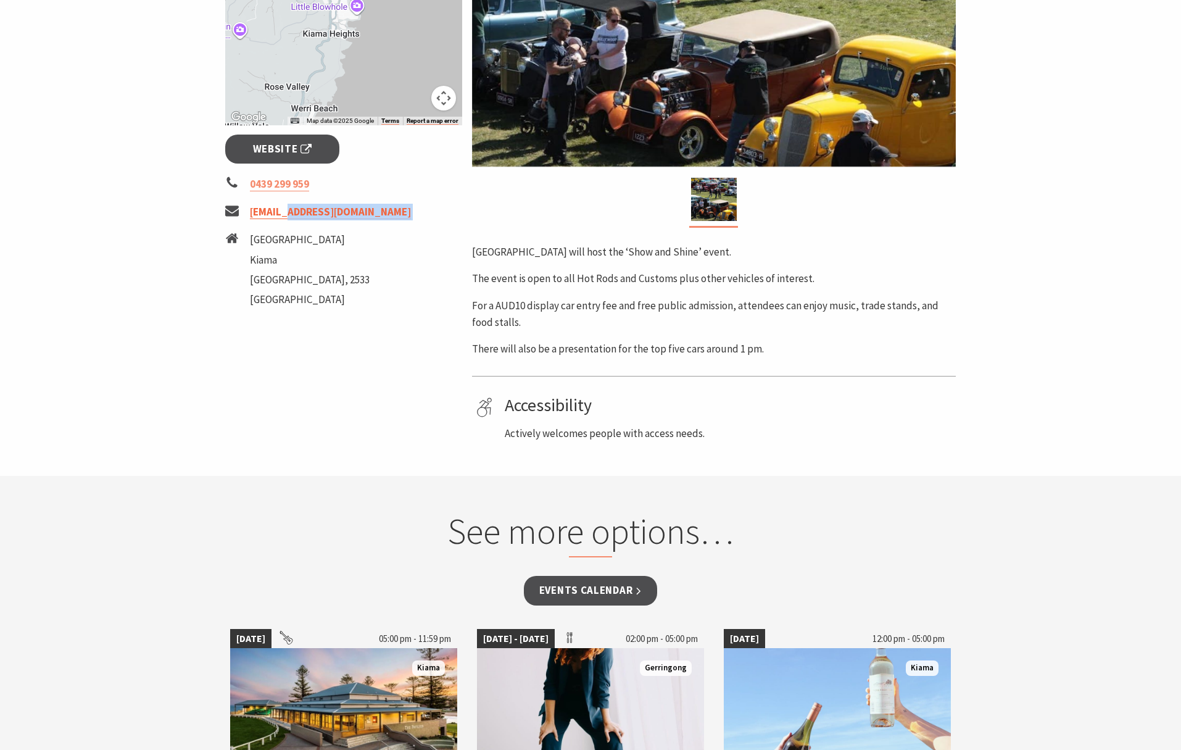
drag, startPoint x: 362, startPoint y: 218, endPoint x: 287, endPoint y: 207, distance: 76.0
click at [287, 207] on ul "0439 299 959 office@asrf.org.au Shoalhaven Street Kiama New South Wales, 2533 A…" at bounding box center [343, 243] width 237 height 135
copy ul "asrf.org.au"
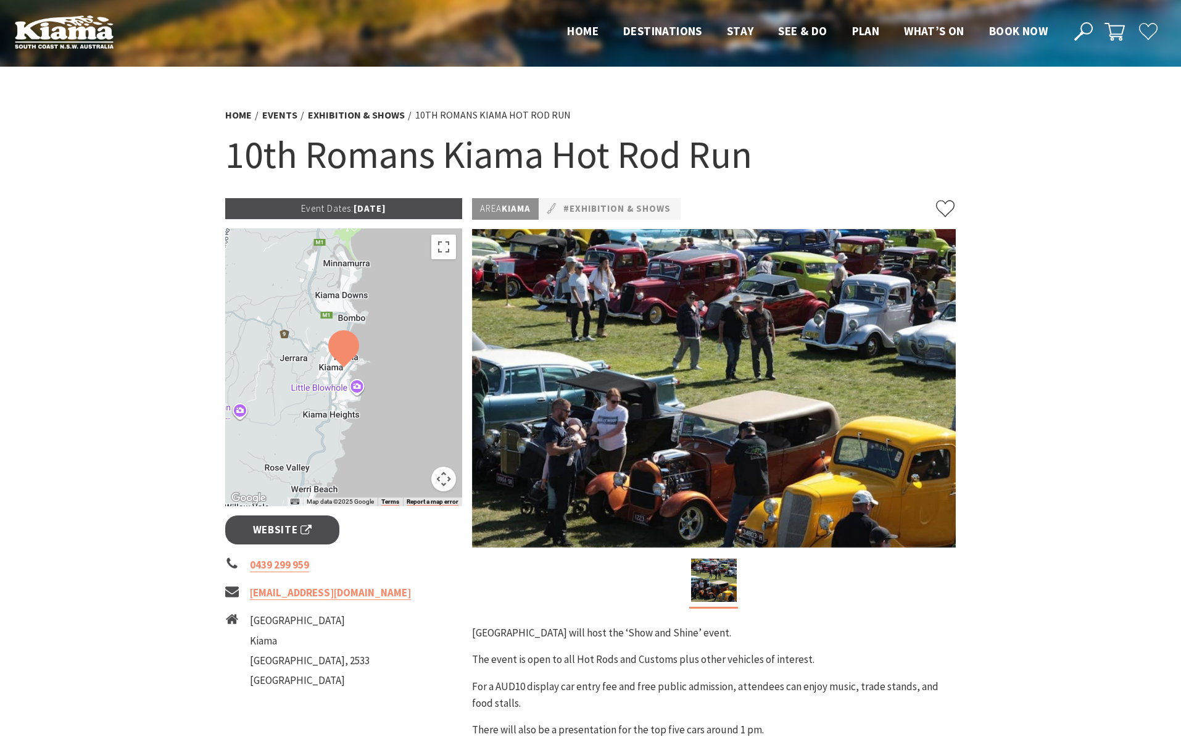
scroll to position [402, 0]
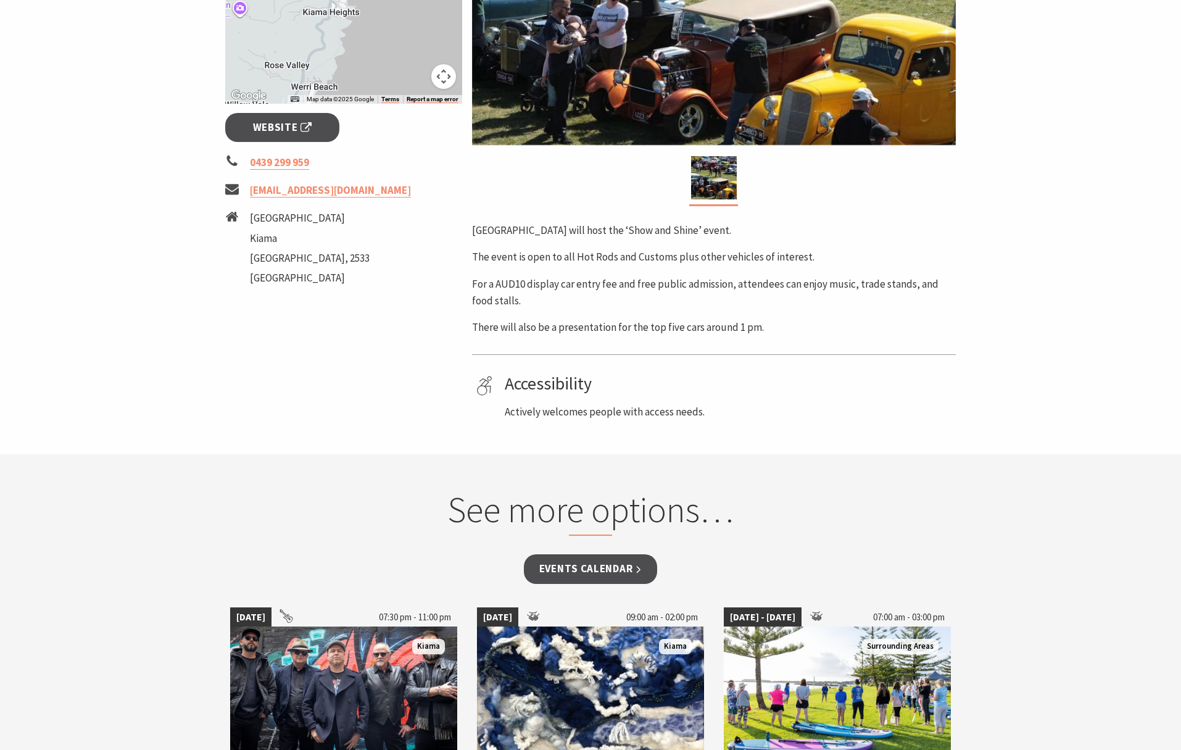
drag, startPoint x: 525, startPoint y: 225, endPoint x: 767, endPoint y: 228, distance: 242.5
click at [767, 228] on div "Area [GEOGRAPHIC_DATA] #Exhibition & Shows [GEOGRAPHIC_DATA] will host the ‘Sho…" at bounding box center [714, 108] width 494 height 624
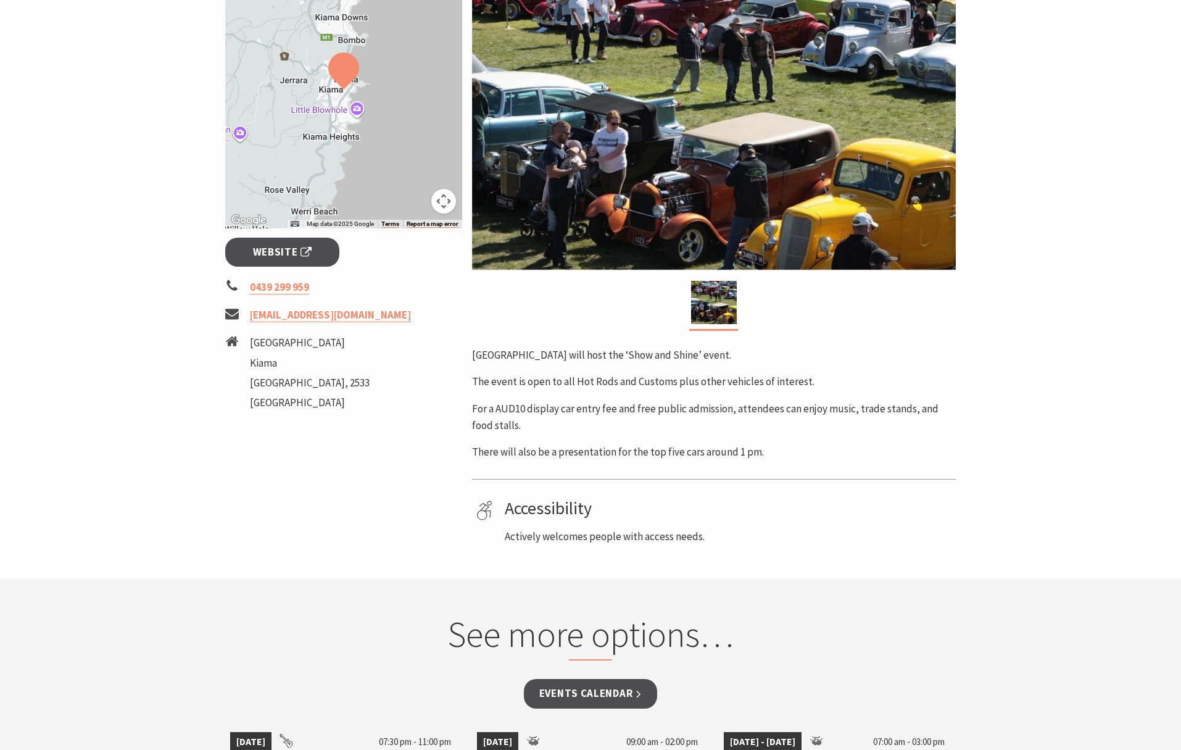
scroll to position [0, 0]
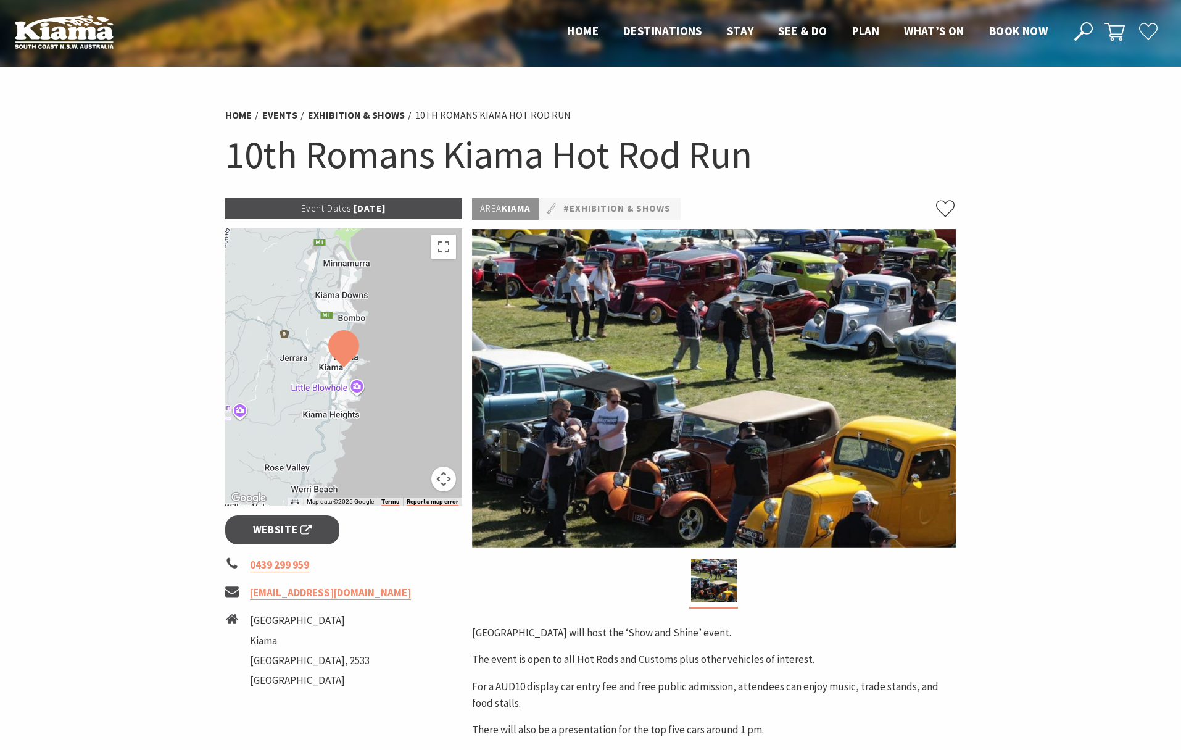
click at [357, 109] on li "Exhibition & Shows" at bounding box center [360, 115] width 105 height 16
click at [285, 115] on link "Events" at bounding box center [279, 115] width 35 height 13
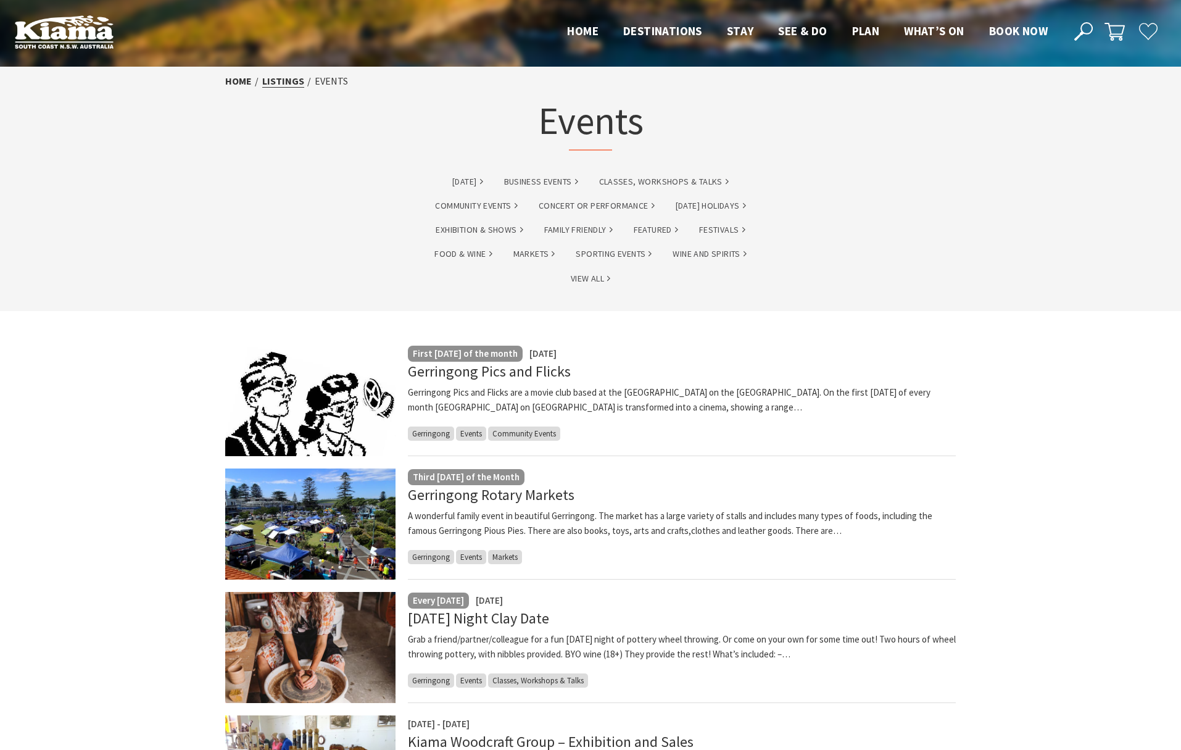
click at [268, 79] on link "listings" at bounding box center [283, 81] width 42 height 13
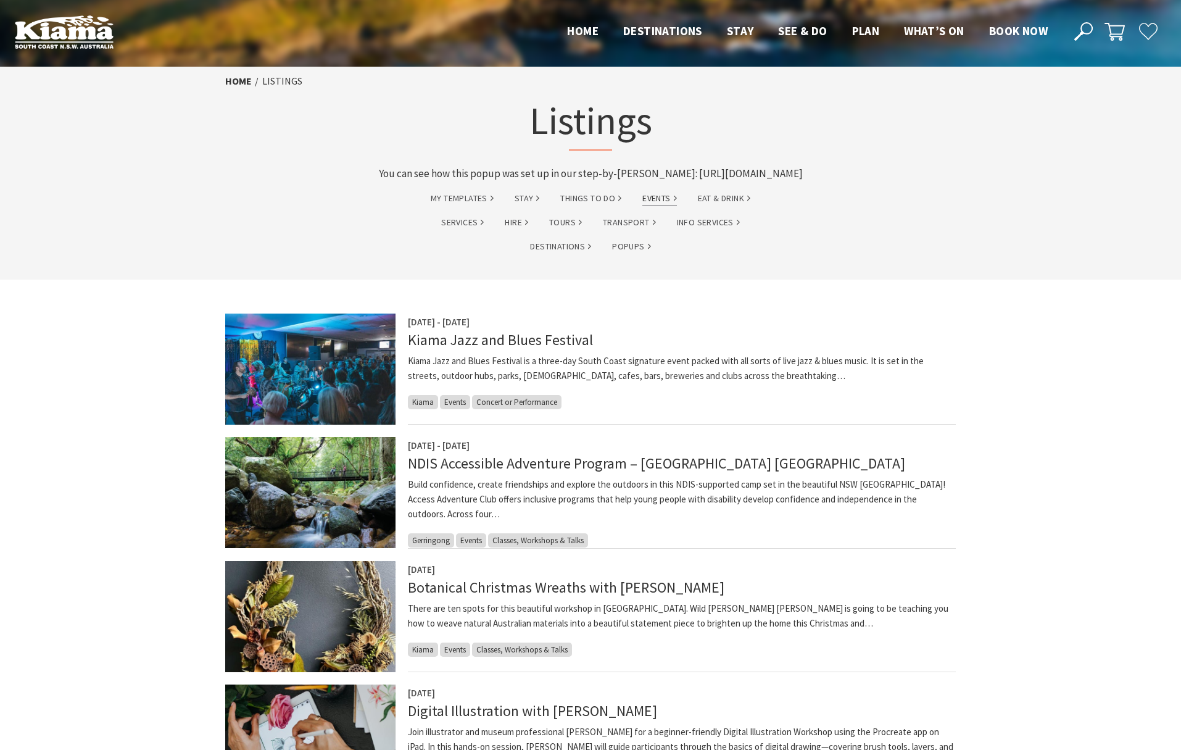
click at [672, 205] on link "Events" at bounding box center [659, 198] width 34 height 14
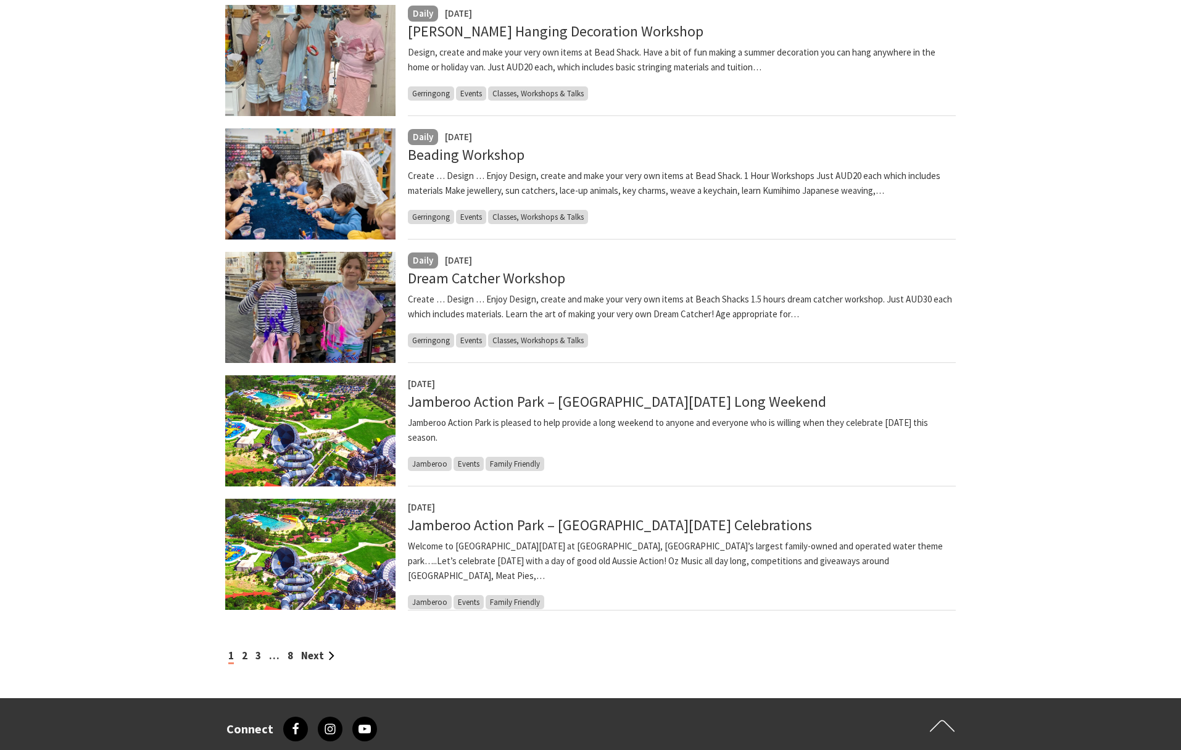
scroll to position [1339, 0]
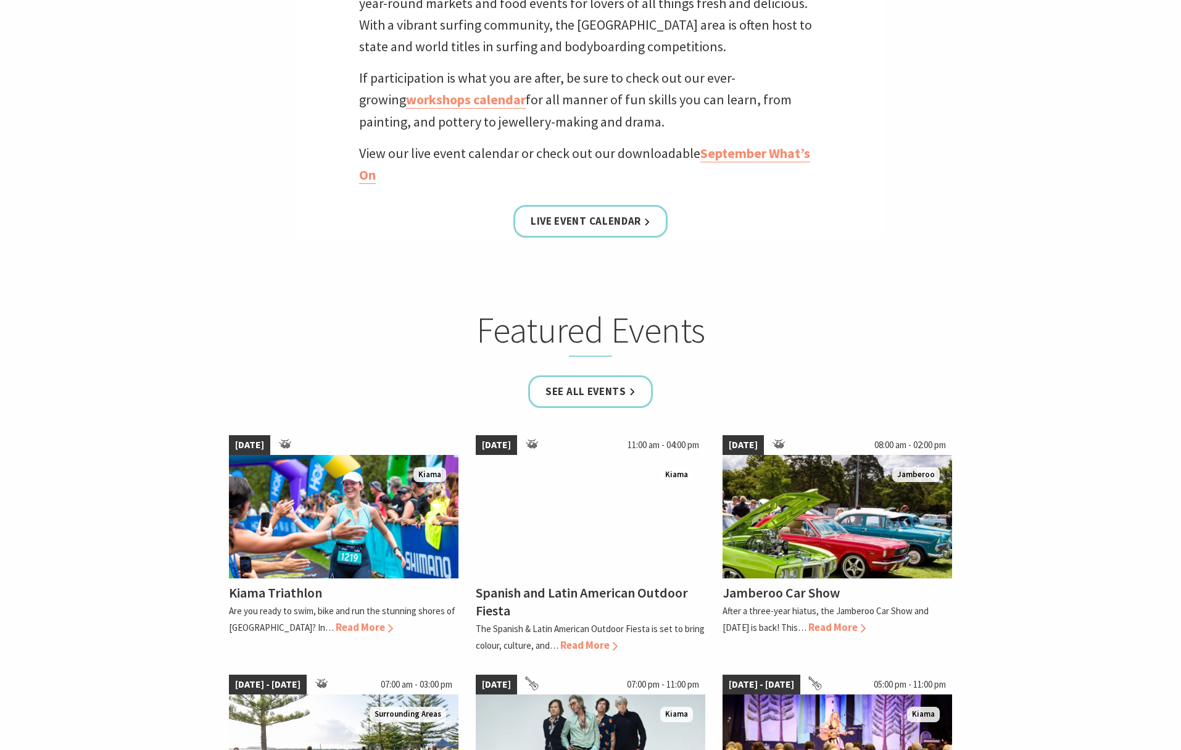
scroll to position [696, 0]
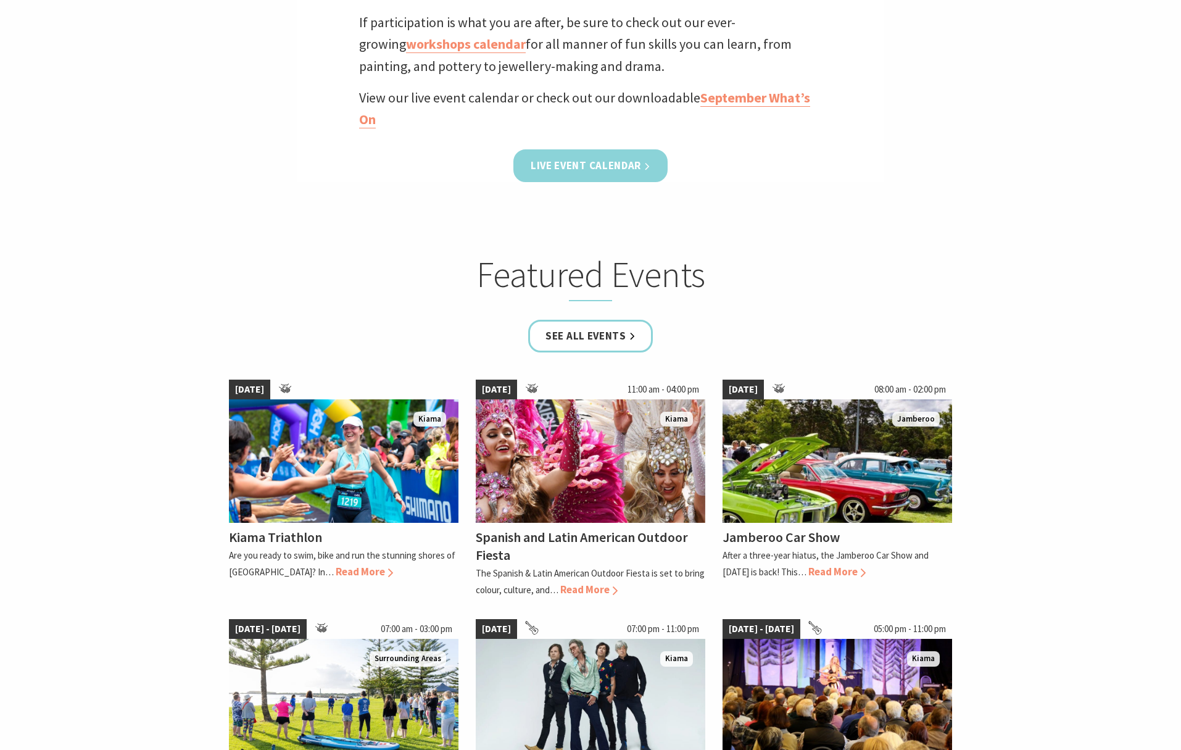
click at [603, 162] on link "Live Event Calendar" at bounding box center [590, 165] width 154 height 33
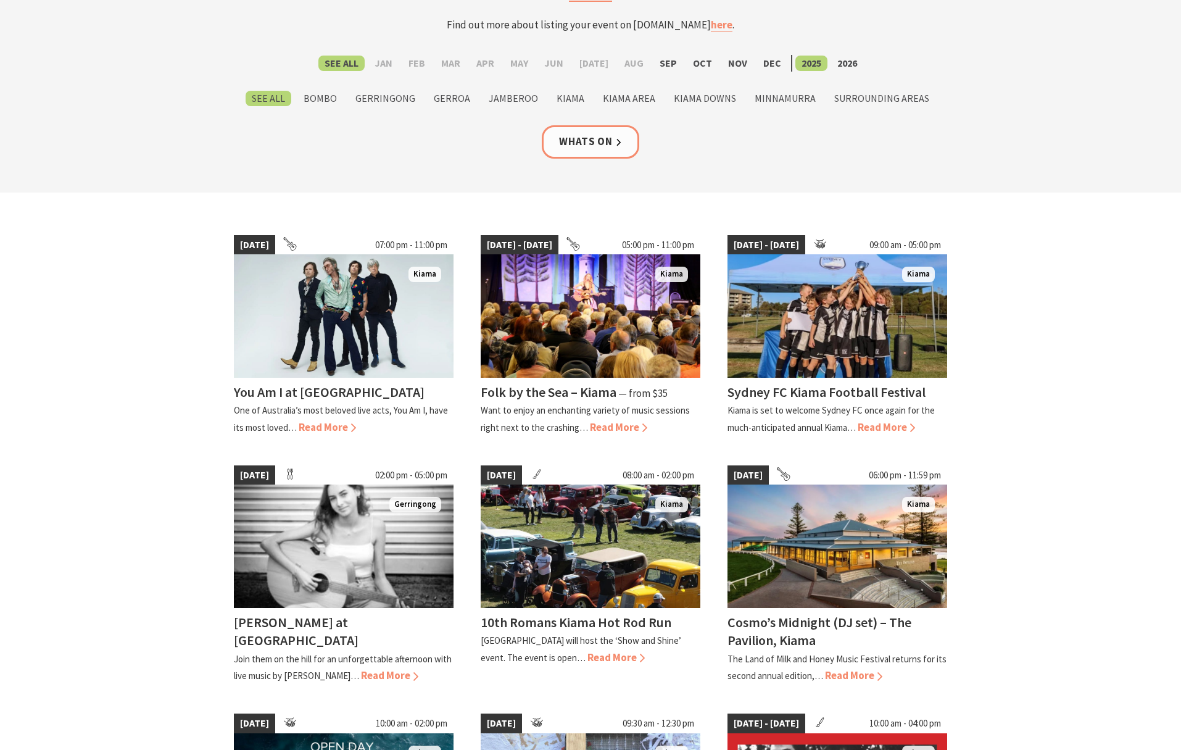
scroll to position [230, 0]
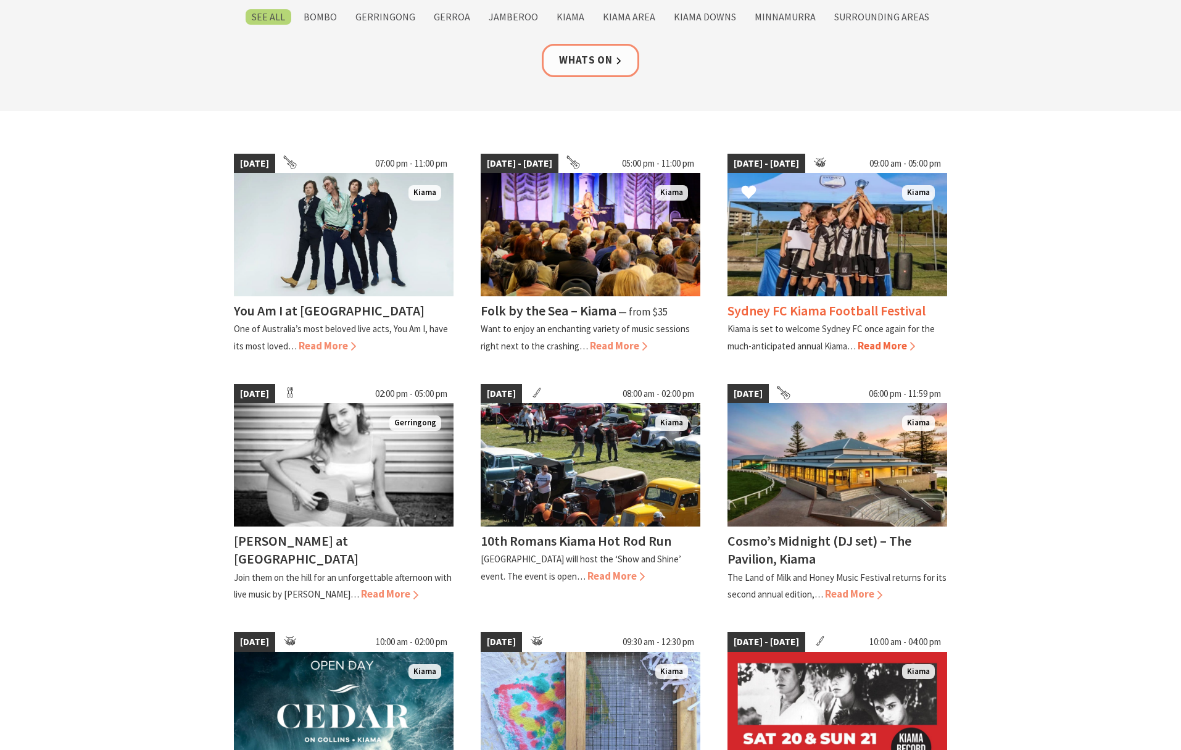
click at [875, 314] on h4 "Sydney FC Kiama Football Festival" at bounding box center [826, 310] width 198 height 17
click at [172, 325] on section "11 Sep 25 07:00 pm - 11:00 pm Kiama You Am I at Kiama One of Australia’s most b…" at bounding box center [590, 679] width 1181 height 1137
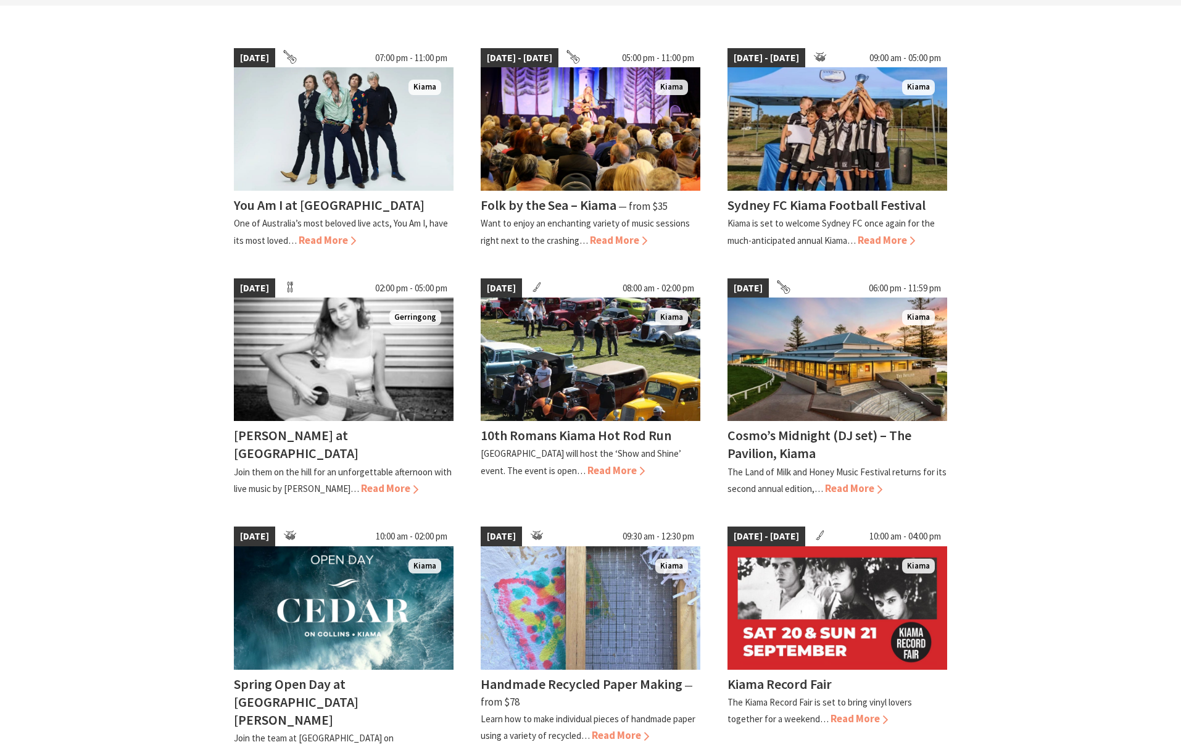
scroll to position [77, 0]
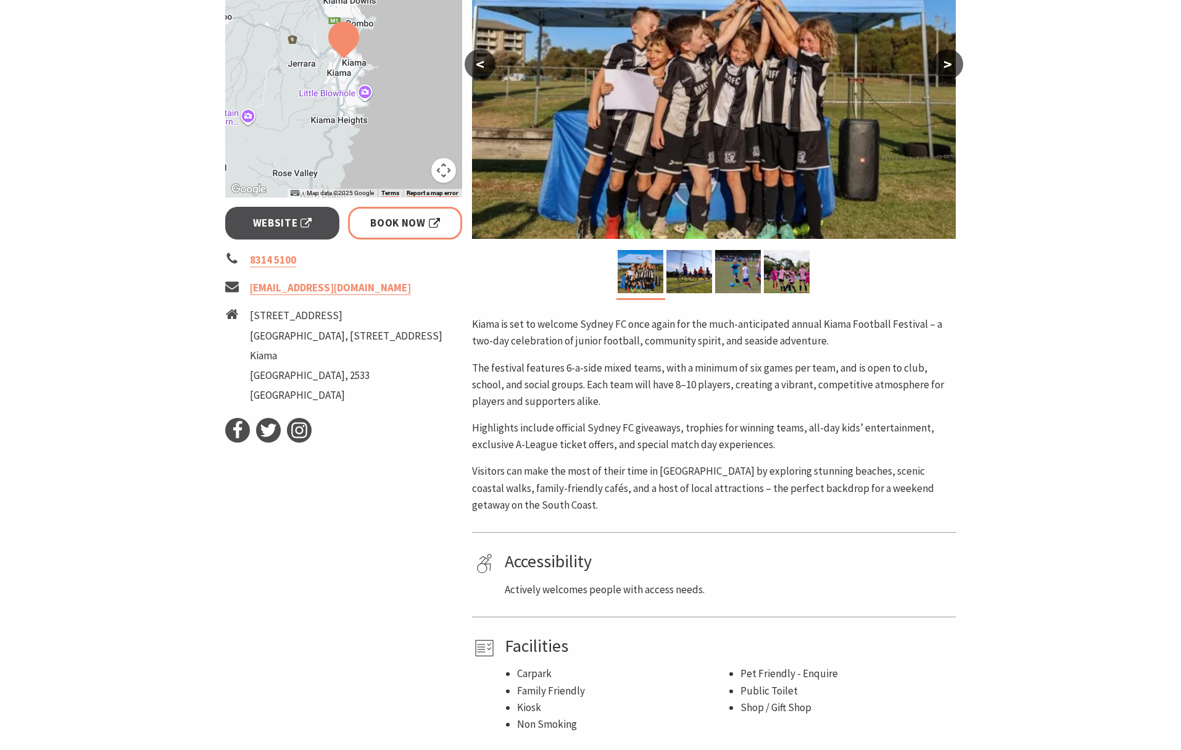
scroll to position [410, 0]
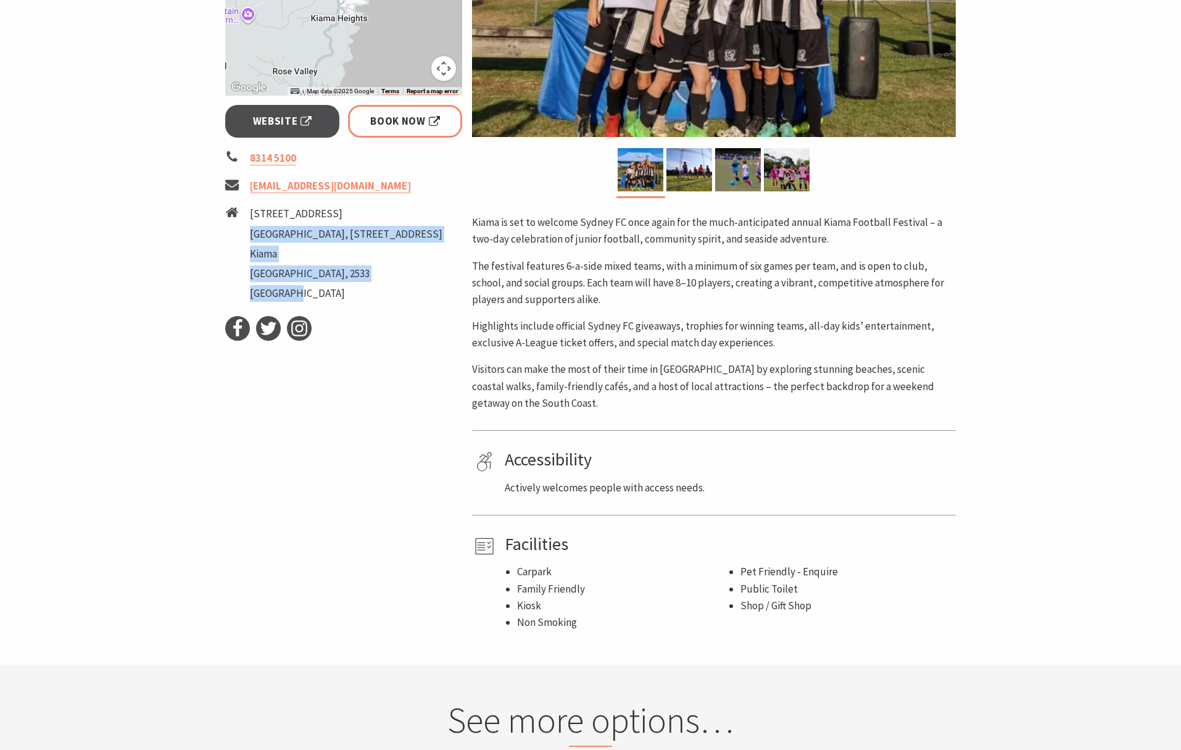
drag, startPoint x: 225, startPoint y: 250, endPoint x: 442, endPoint y: 253, distance: 217.2
click at [442, 253] on li "[STREET_ADDRESS] Hostel, [STREET_ADDRESS]" at bounding box center [343, 254] width 237 height 99
click at [437, 242] on li "[GEOGRAPHIC_DATA], [STREET_ADDRESS]" at bounding box center [346, 234] width 192 height 17
drag, startPoint x: 315, startPoint y: 231, endPoint x: 325, endPoint y: 231, distance: 9.9
click at [325, 231] on div "Event Dates: [DATE] — [DATE] ← Move left → Move right ↑ Move up ↓ Move down + Z…" at bounding box center [343, 209] width 247 height 843
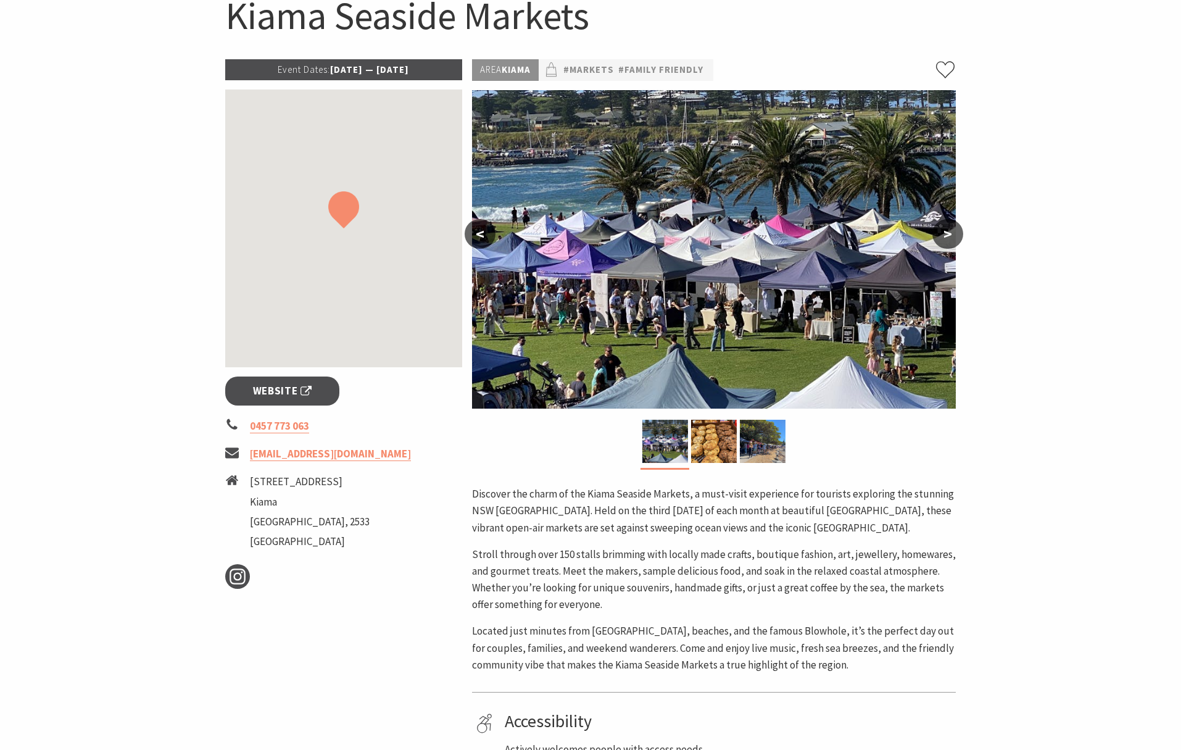
scroll to position [363, 0]
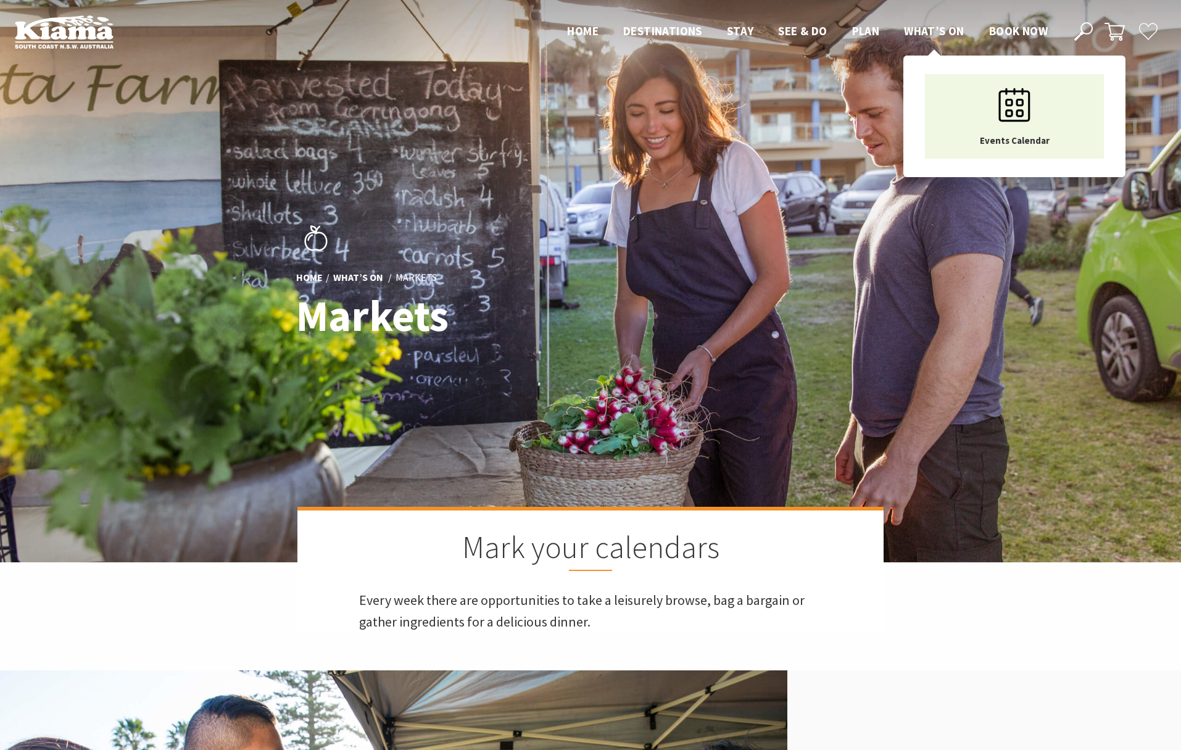
click at [954, 31] on span "What’s On" at bounding box center [934, 30] width 60 height 15
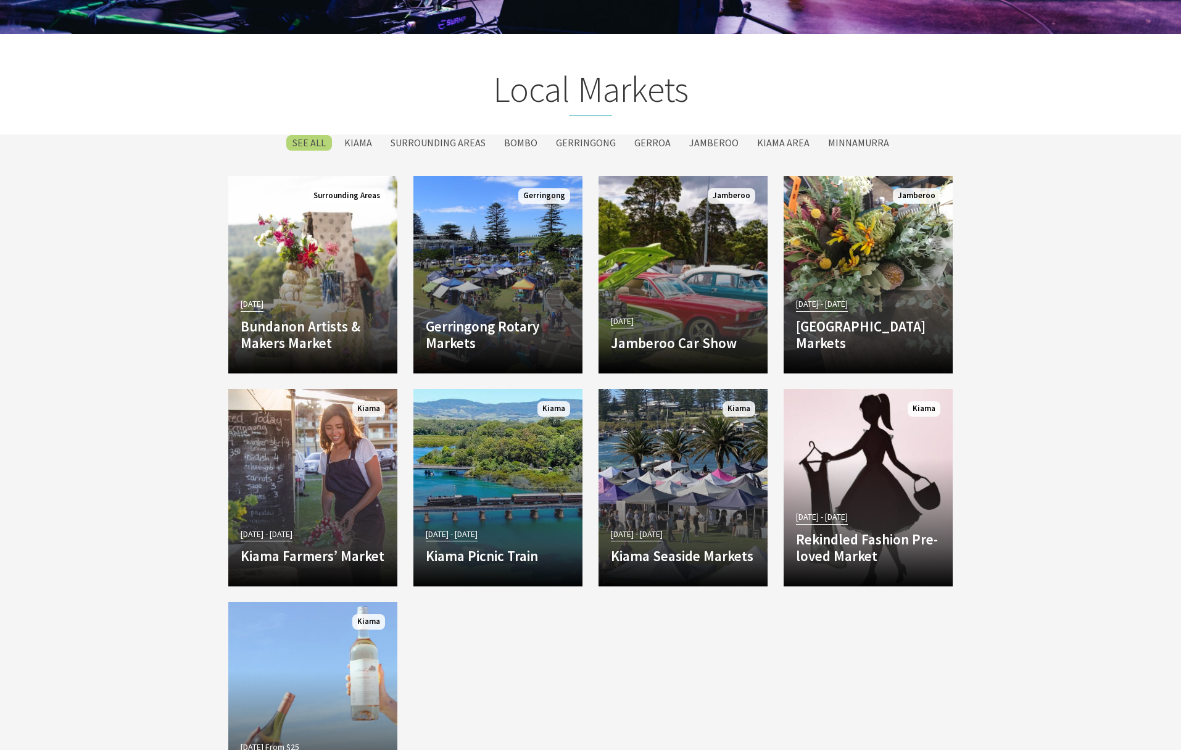
scroll to position [2308, 0]
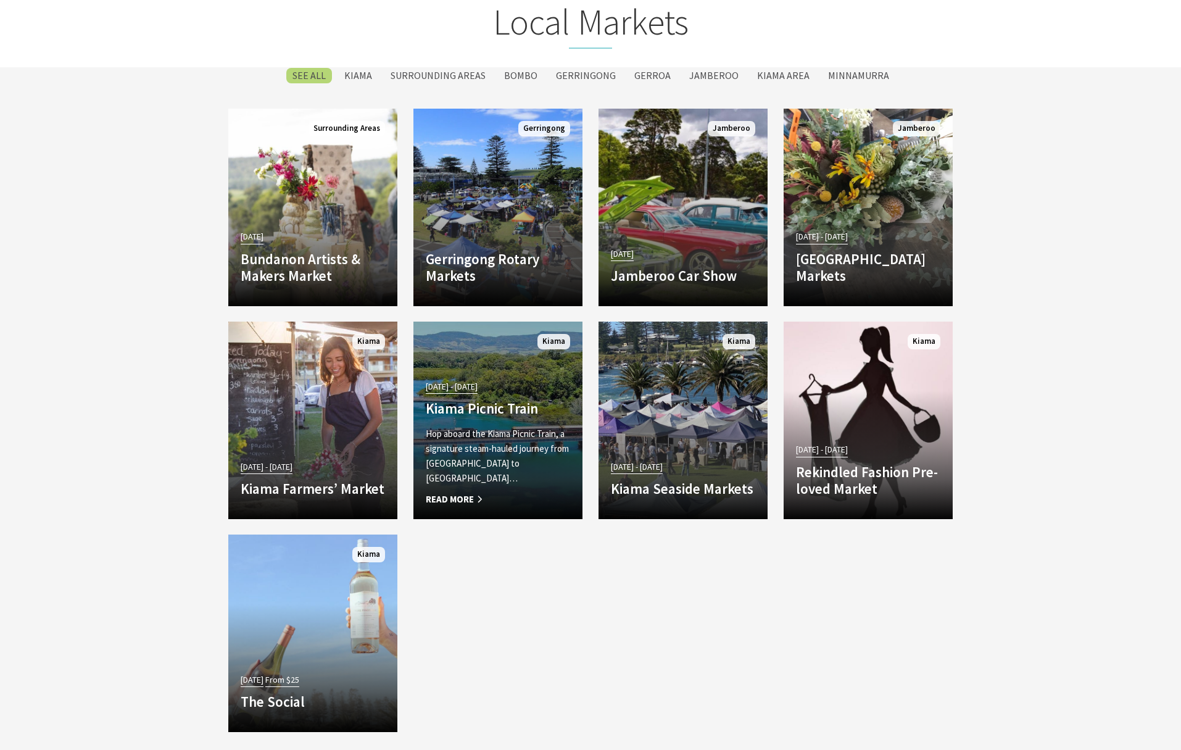
drag, startPoint x: 509, startPoint y: 364, endPoint x: 488, endPoint y: 368, distance: 21.4
click at [509, 364] on link "23 Aug 25 - 19 Oct 25 Kiama Picnic Train Hop aboard the Kiama Picnic Train, a s…" at bounding box center [497, 419] width 169 height 197
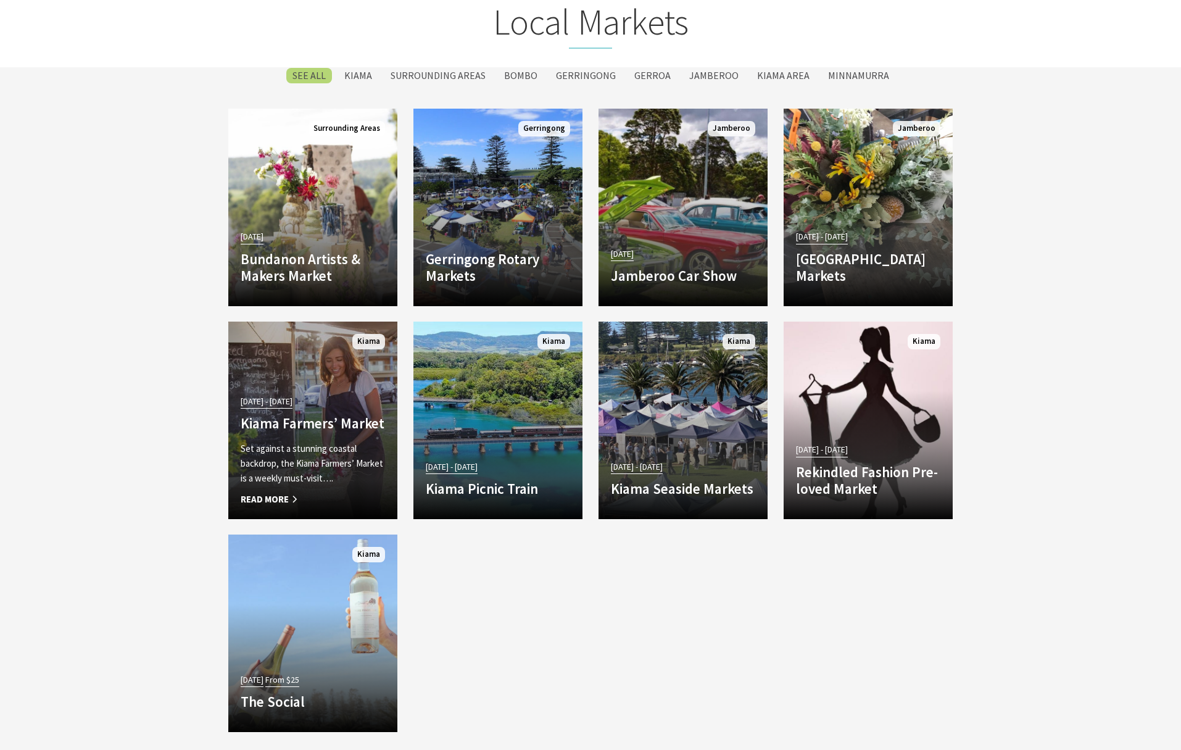
click at [332, 386] on link "14 May 25 - 01 Jul 26 Kiama Farmers’ Market Set against a stunning coastal back…" at bounding box center [312, 419] width 169 height 197
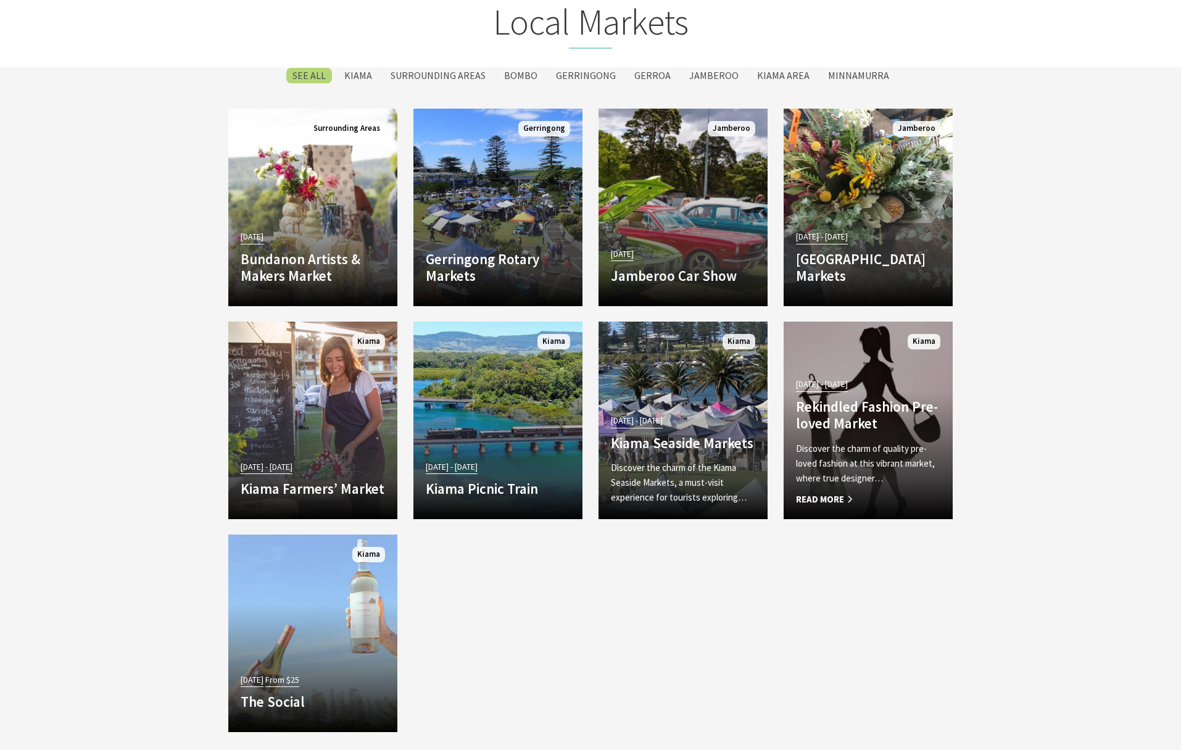
click at [850, 400] on h4 "Rekindled Fashion Pre-loved Market" at bounding box center [868, 415] width 144 height 34
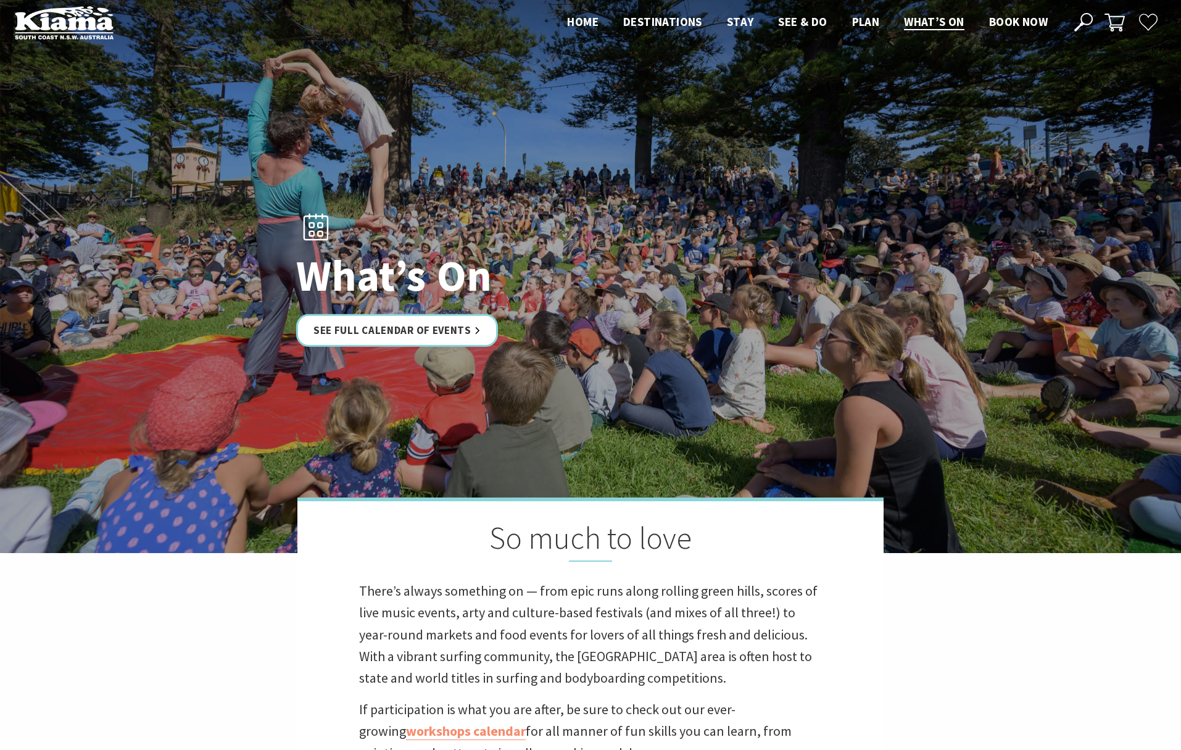
scroll to position [0, 0]
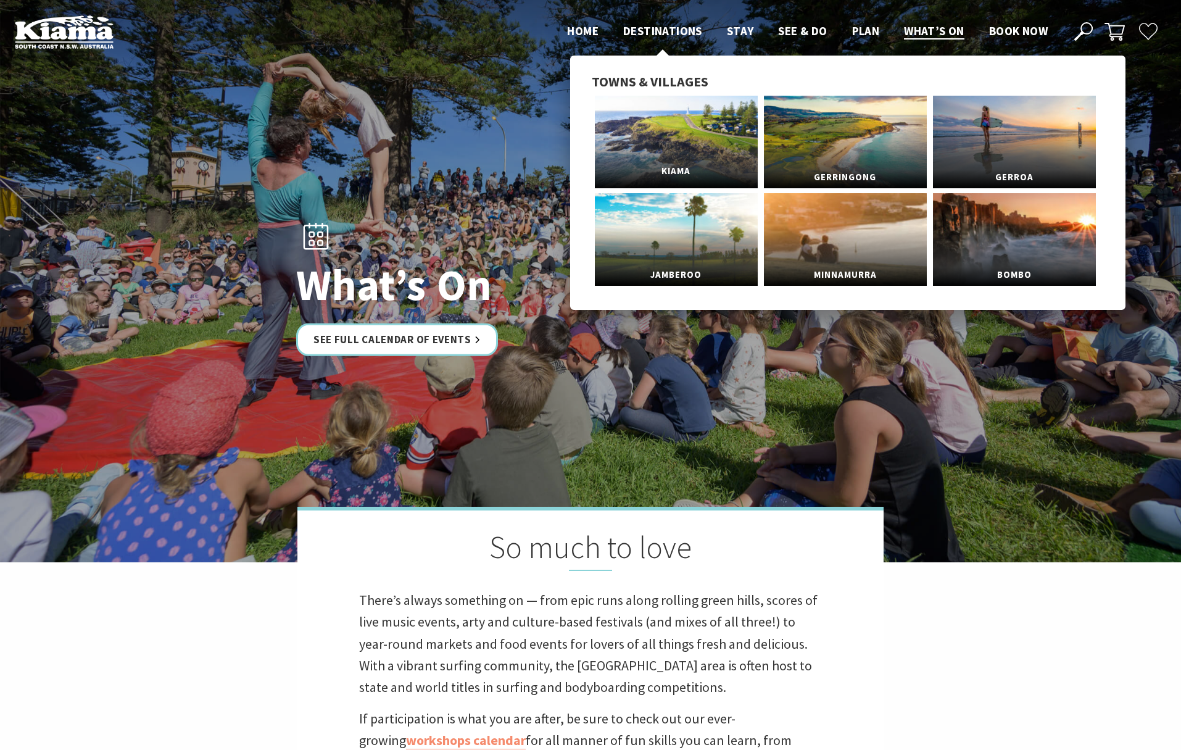
click at [670, 122] on link "Kiama" at bounding box center [676, 142] width 163 height 93
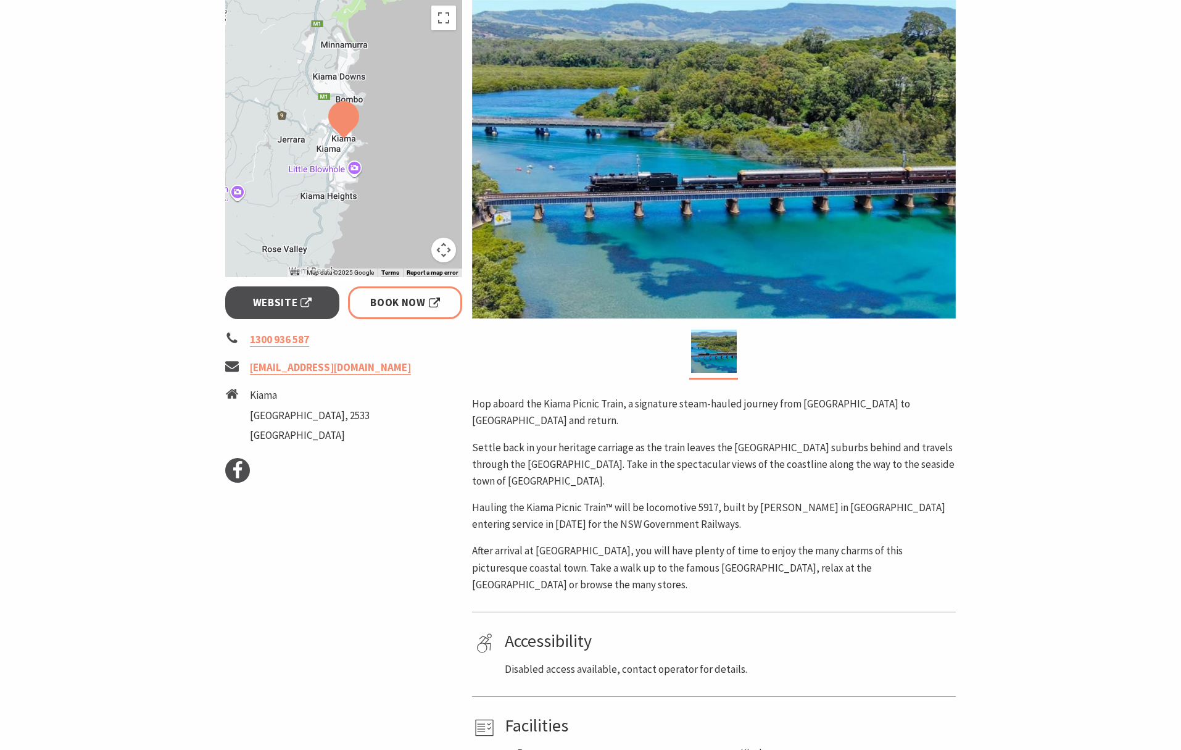
scroll to position [238, 0]
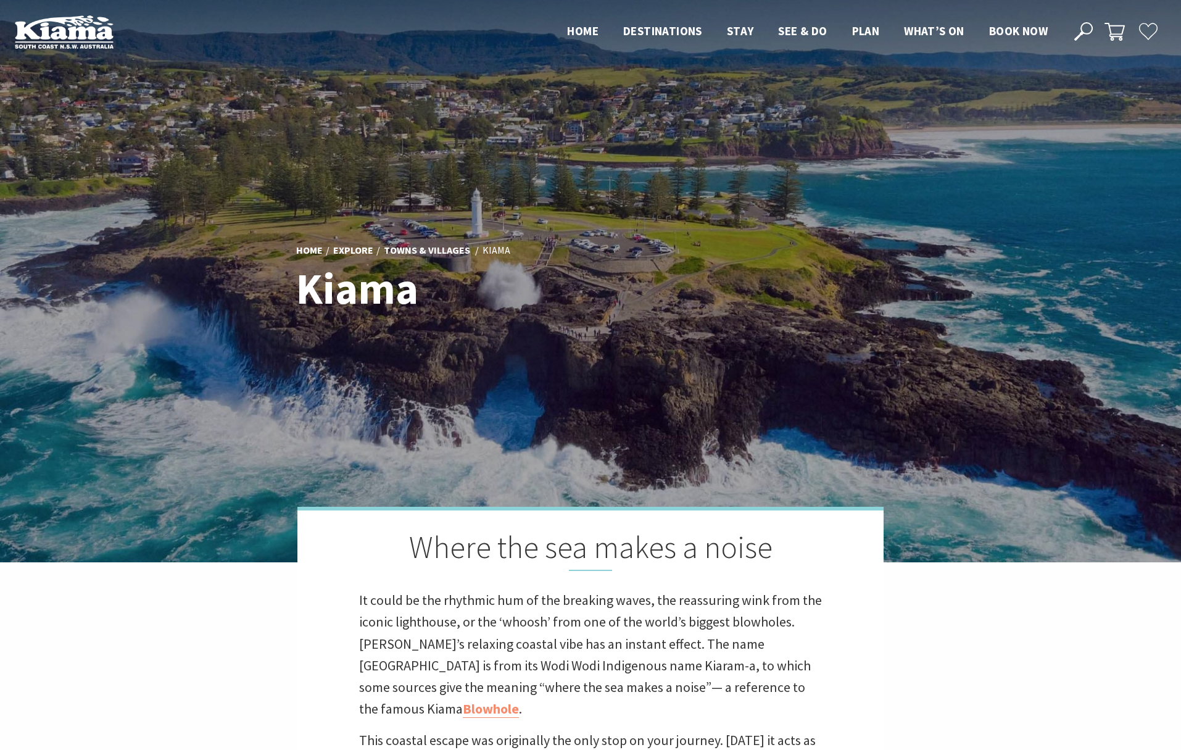
scroll to position [410, 1192]
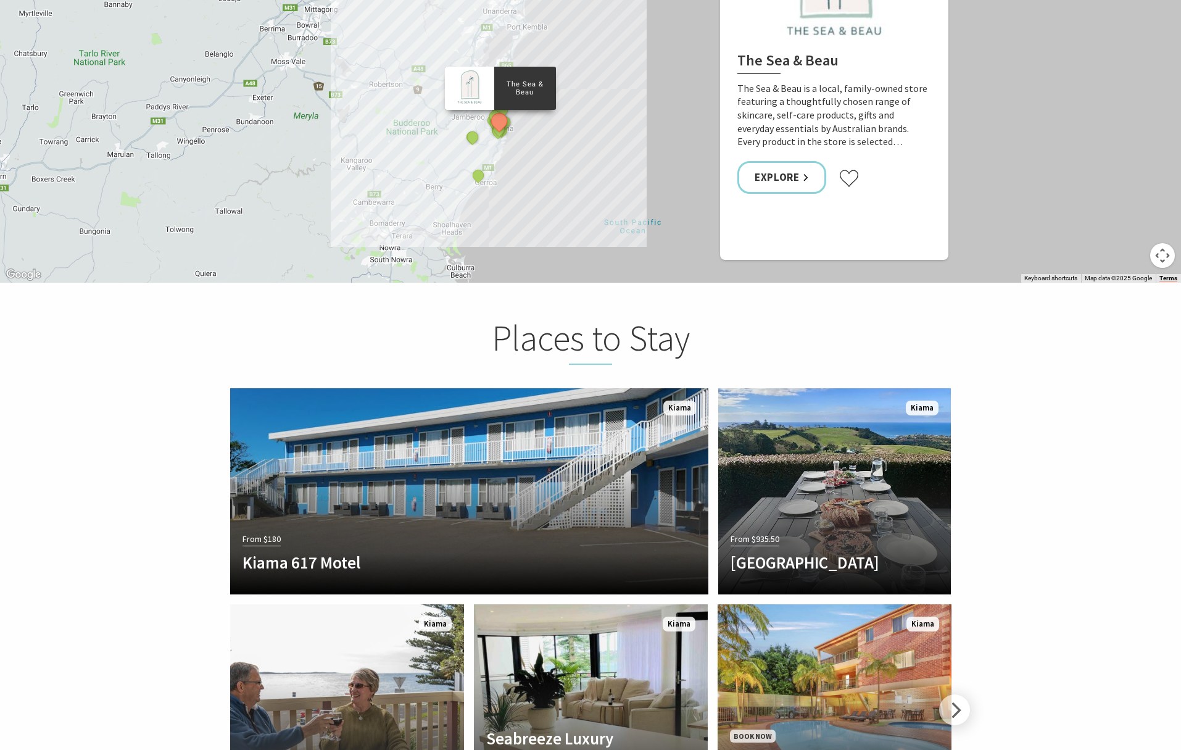
scroll to position [2293, 0]
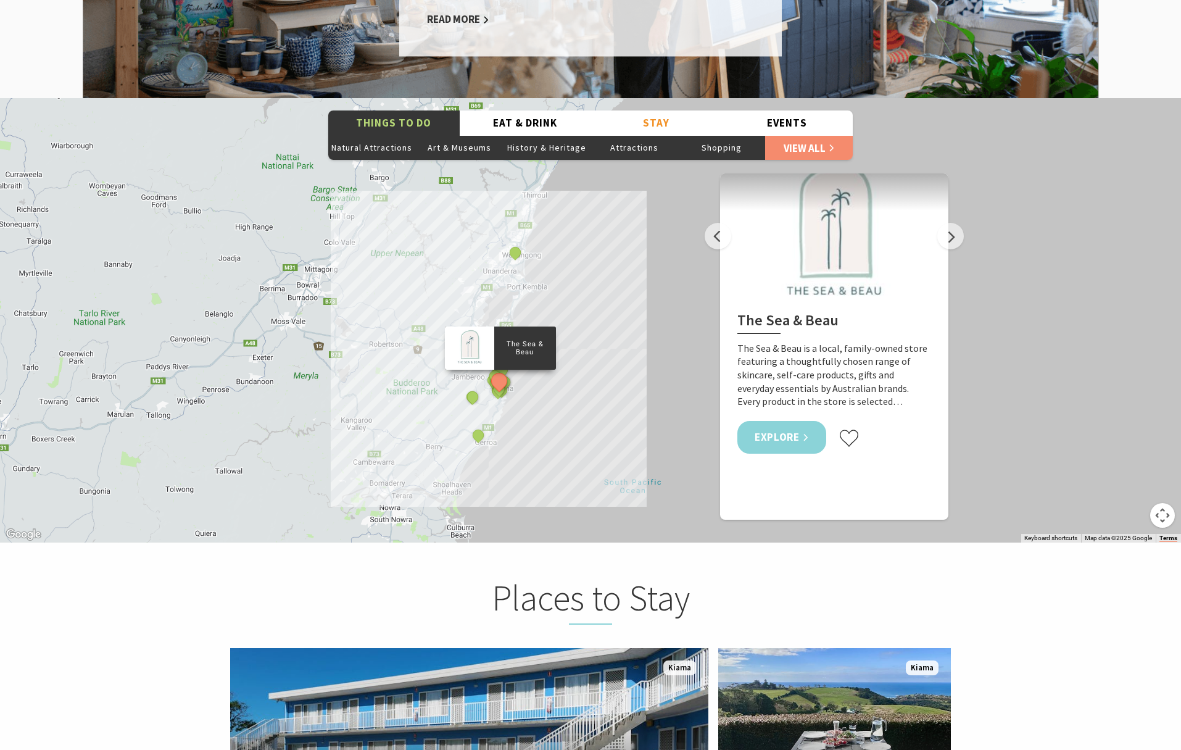
click at [798, 421] on link "Explore" at bounding box center [781, 437] width 89 height 33
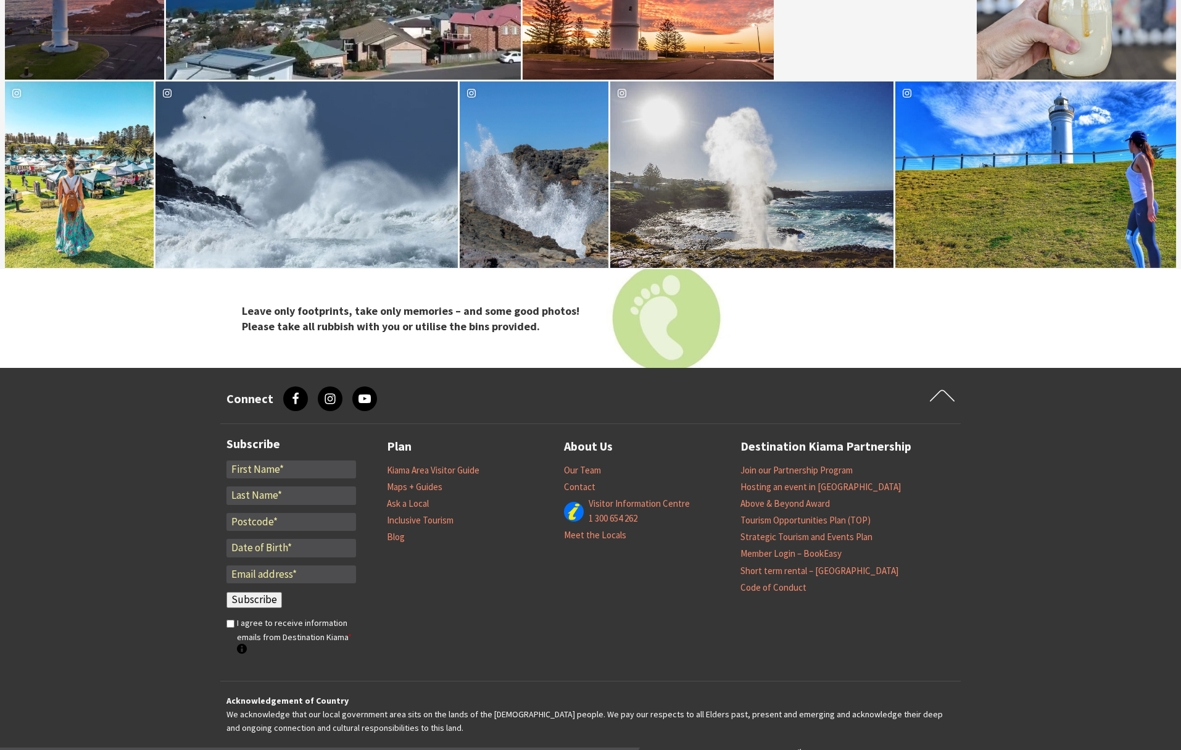
scroll to position [4355, 0]
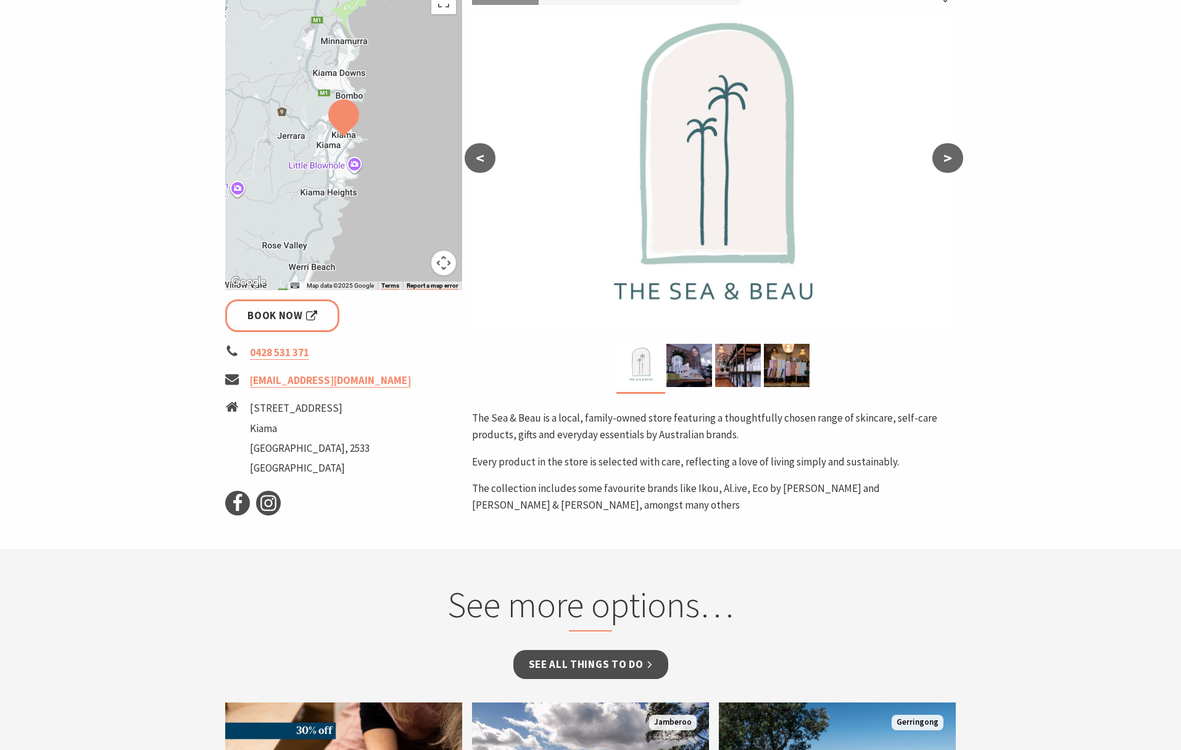
scroll to position [50, 0]
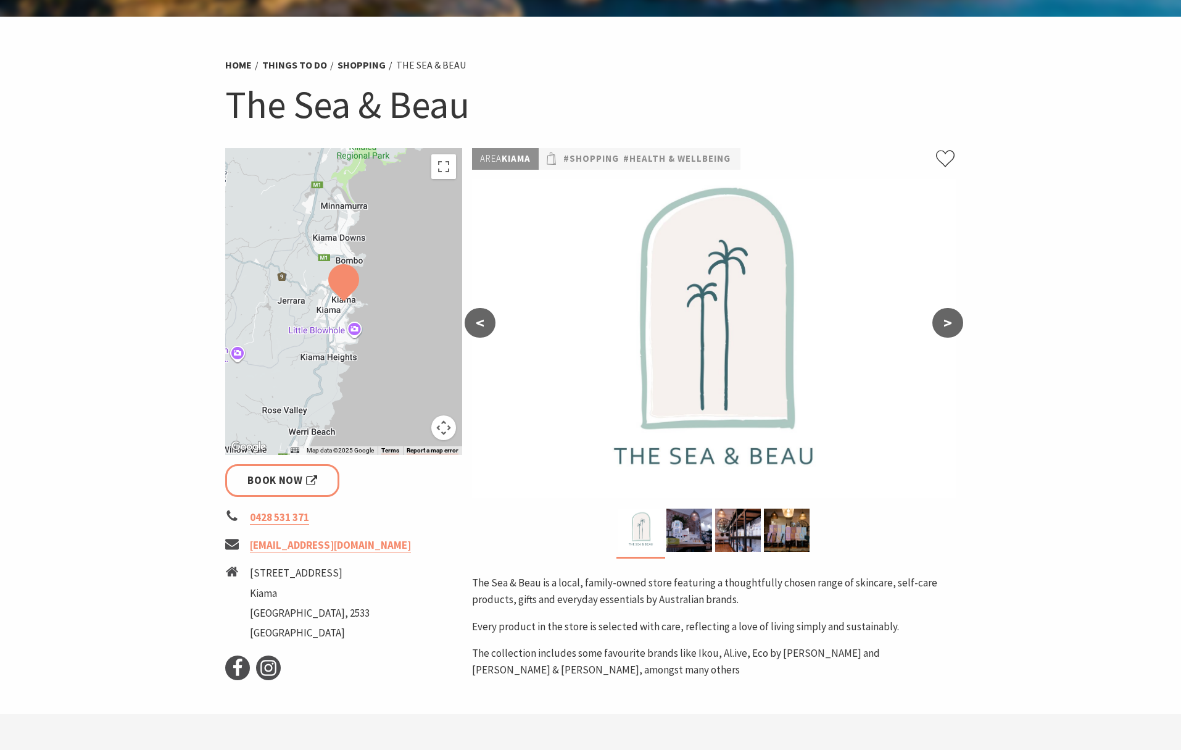
click at [946, 323] on button ">" at bounding box center [947, 323] width 31 height 30
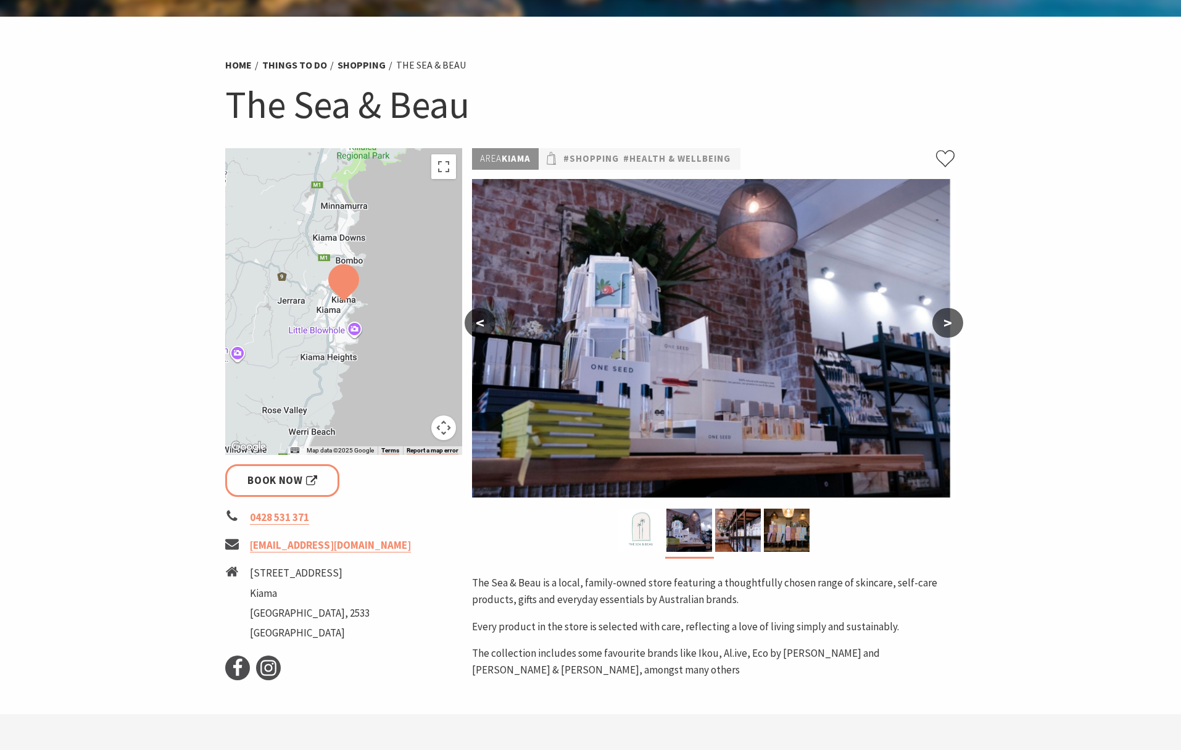
click at [946, 323] on button ">" at bounding box center [947, 323] width 31 height 30
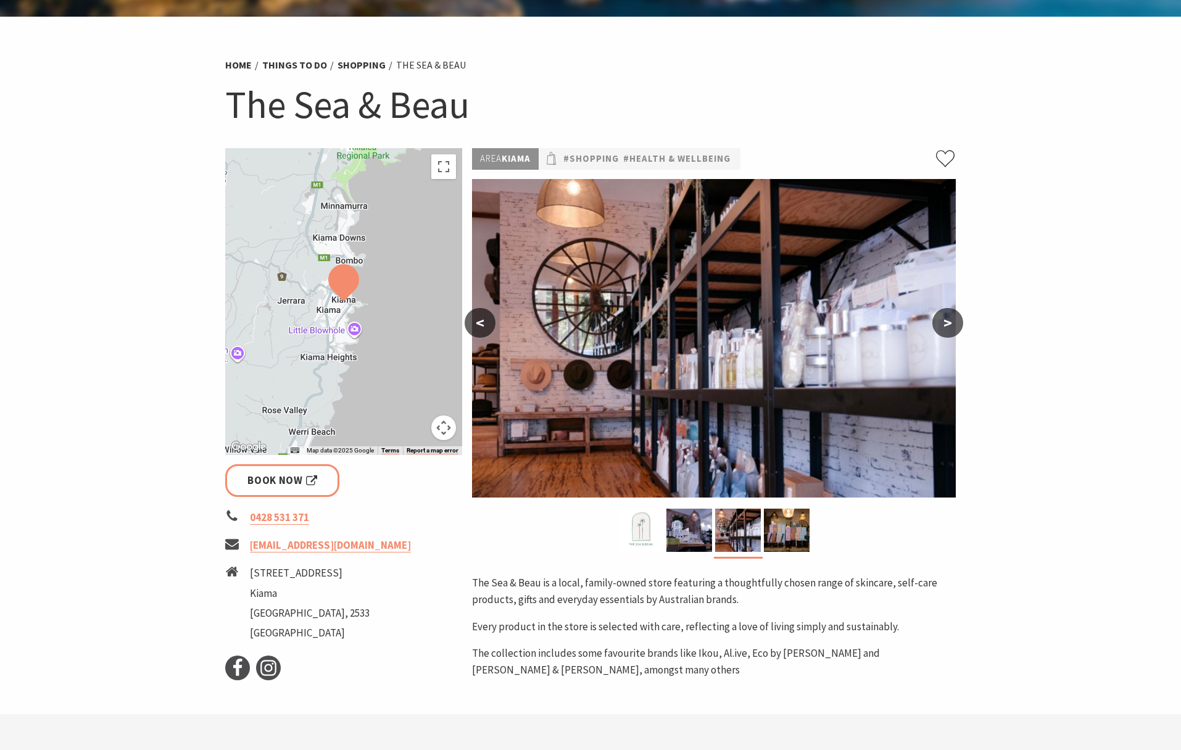
click at [946, 323] on button ">" at bounding box center [947, 323] width 31 height 30
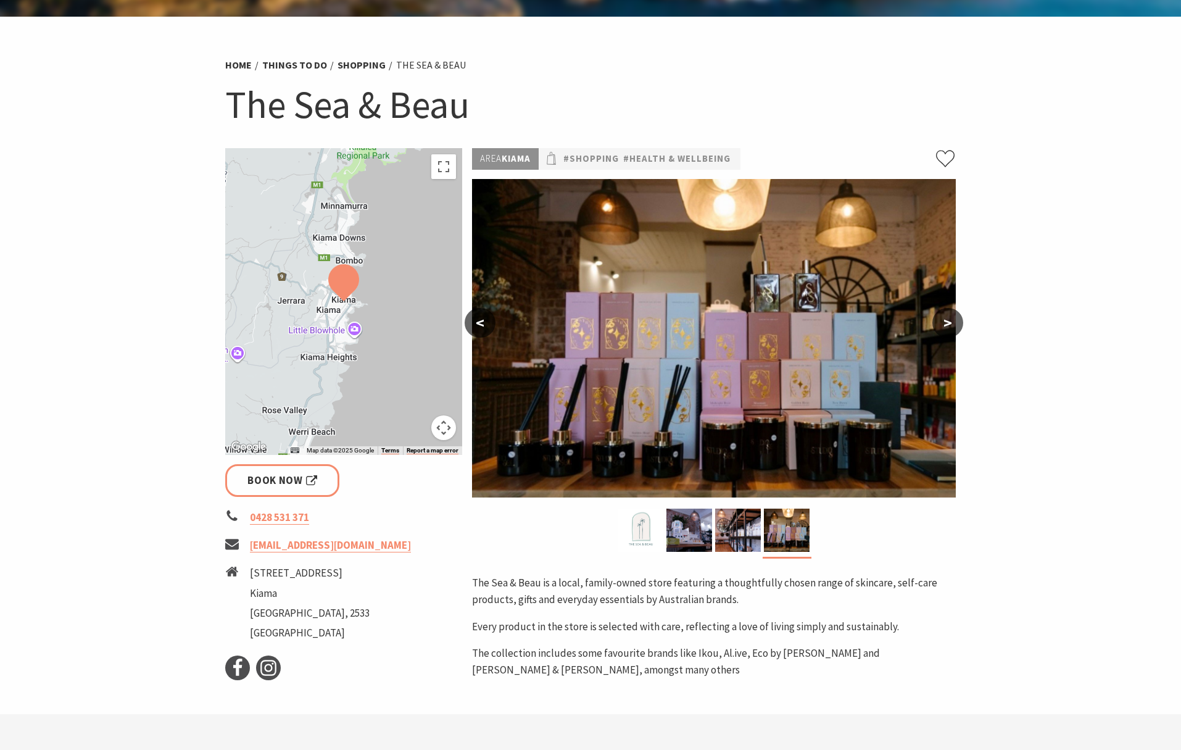
click at [946, 323] on button ">" at bounding box center [947, 323] width 31 height 30
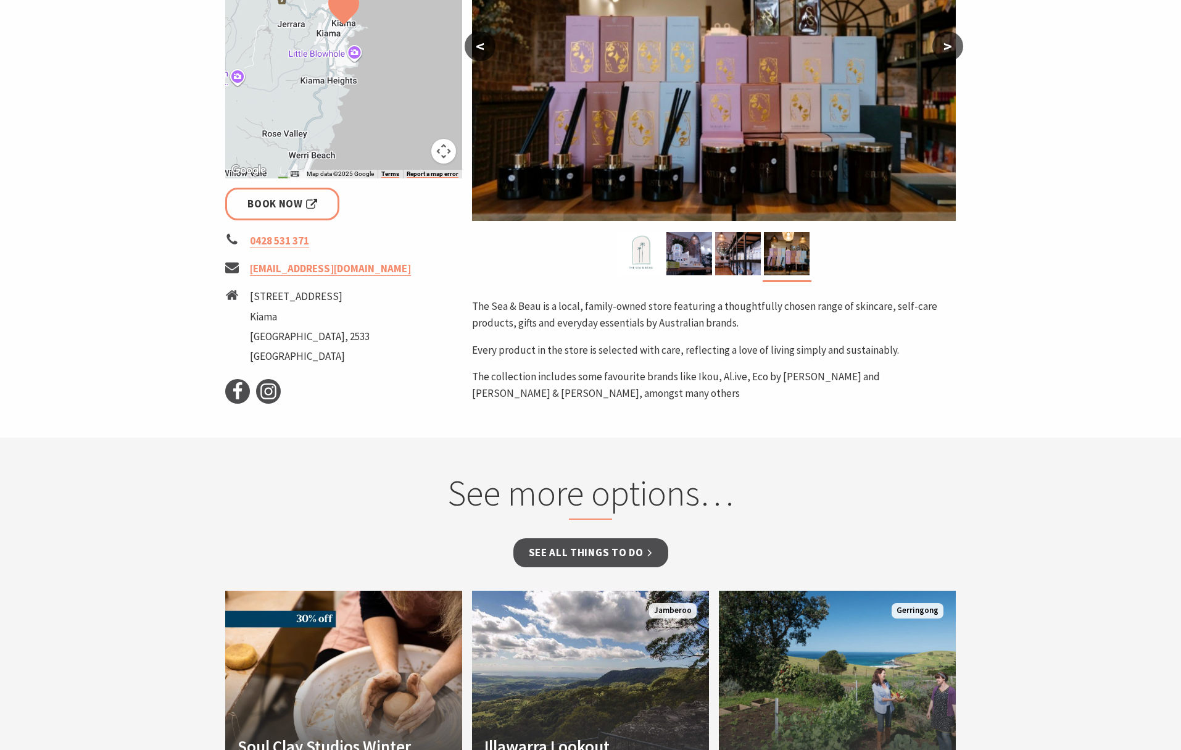
scroll to position [652, 0]
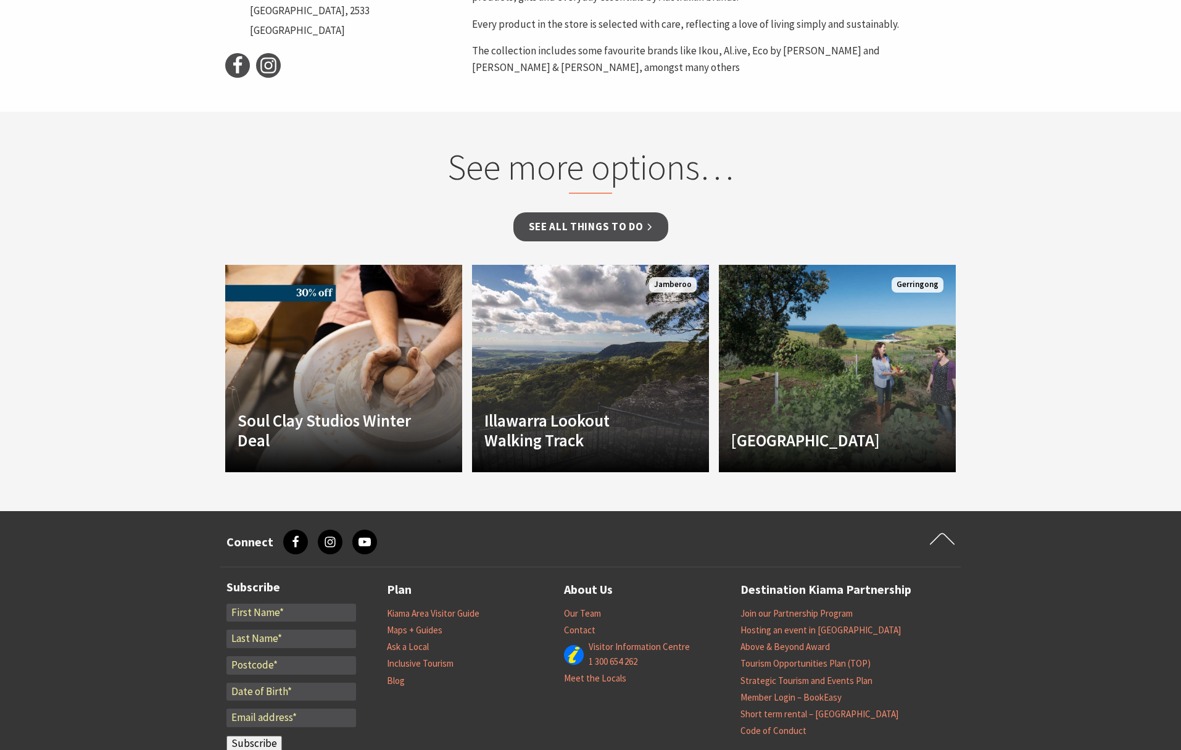
click at [1069, 300] on section "See more options… See all Things To Do Another Image Used Soul Clay Studios Win…" at bounding box center [590, 311] width 1181 height 399
